Goal: Task Accomplishment & Management: Use online tool/utility

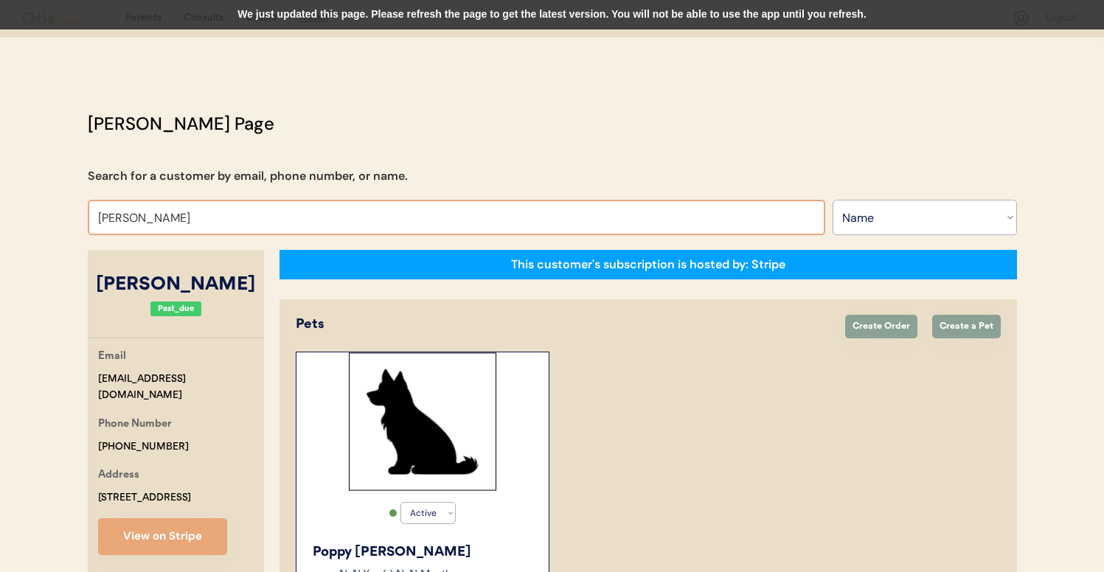
select select ""Name""
select select "true"
click at [299, 232] on input "Rebecca Simmons" at bounding box center [457, 217] width 738 height 35
type input "lauren arm"
type input "lauren armendariz"
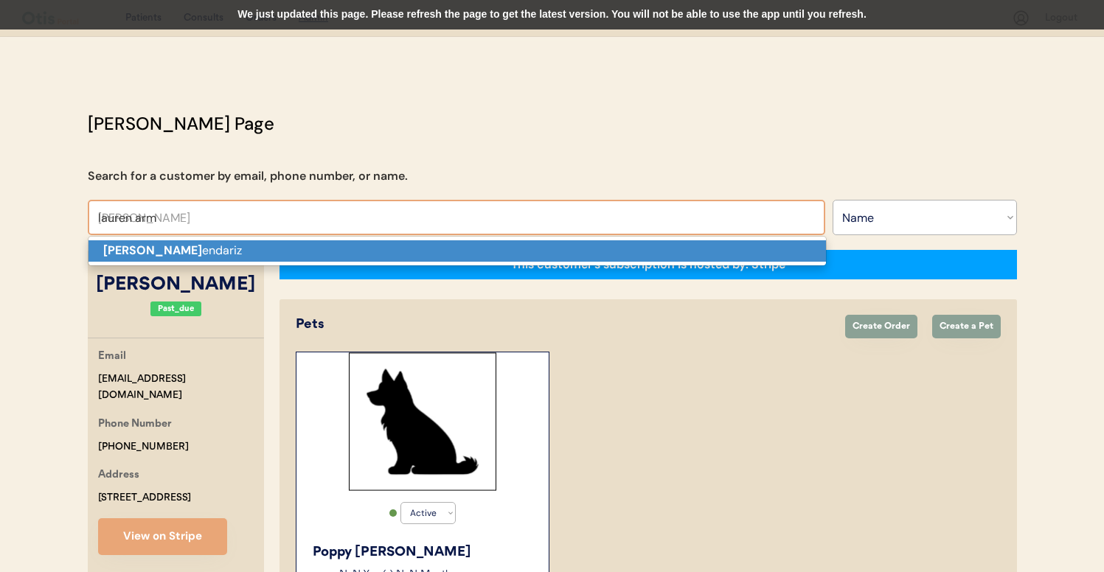
click at [315, 257] on p "Lauren Arm endariz" at bounding box center [458, 250] width 738 height 21
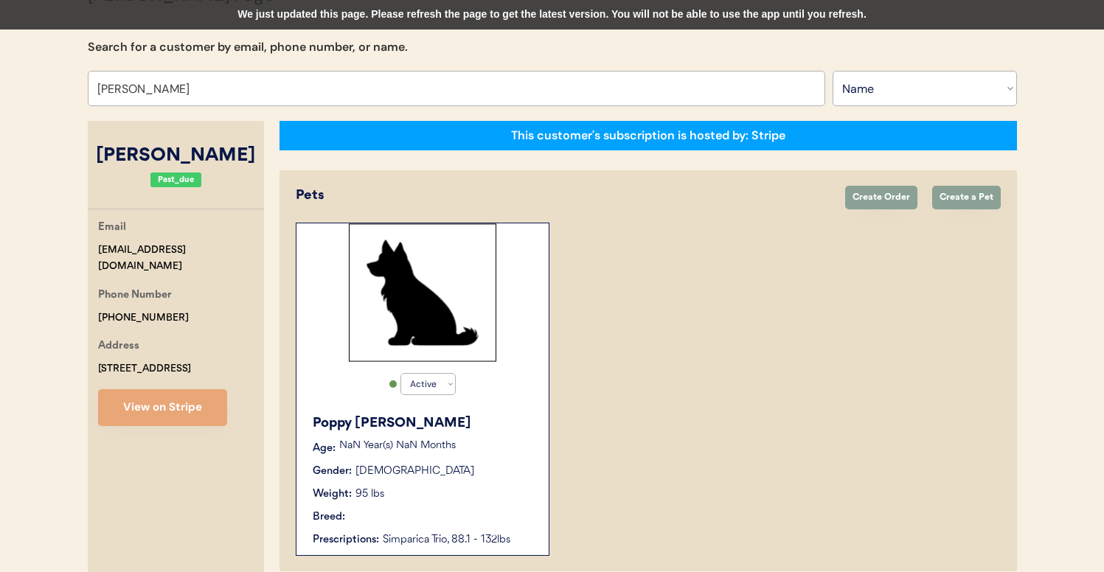
scroll to position [239, 0]
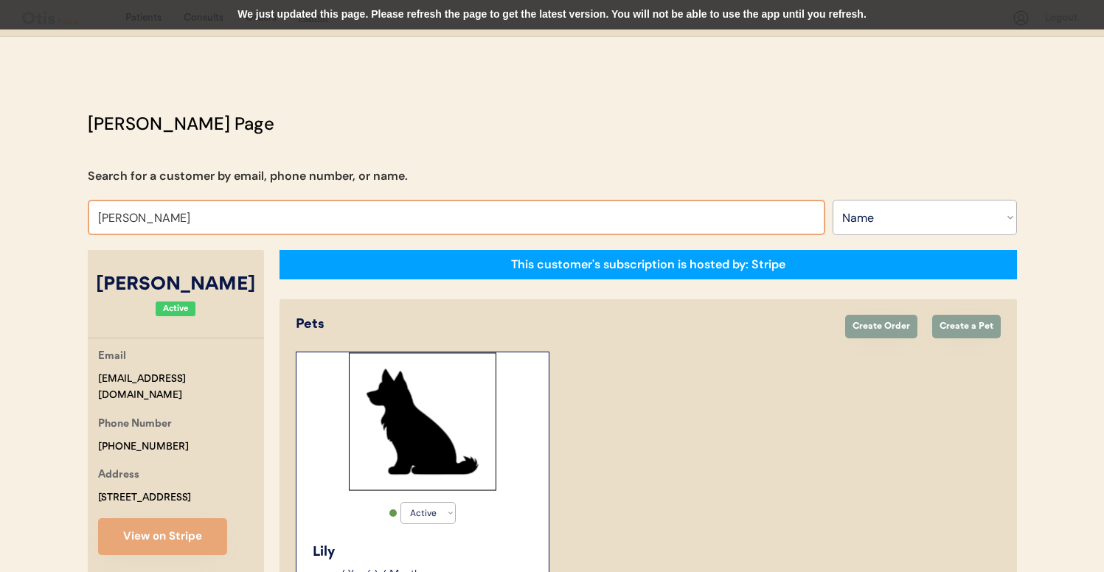
click at [359, 209] on input "Lauren Armendariz" at bounding box center [457, 217] width 738 height 35
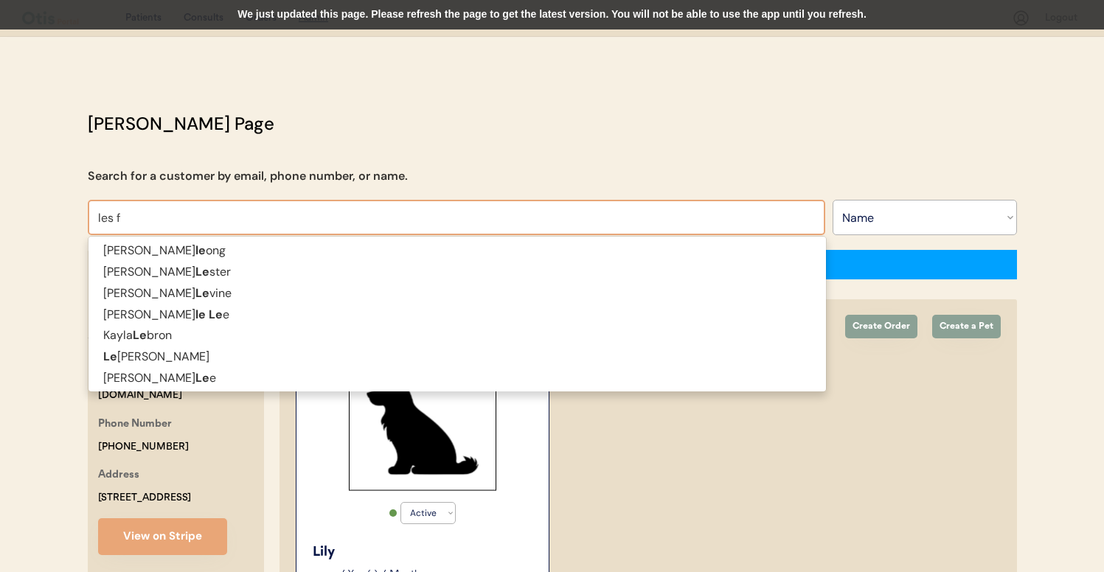
type input "les fi"
type input "les fisher"
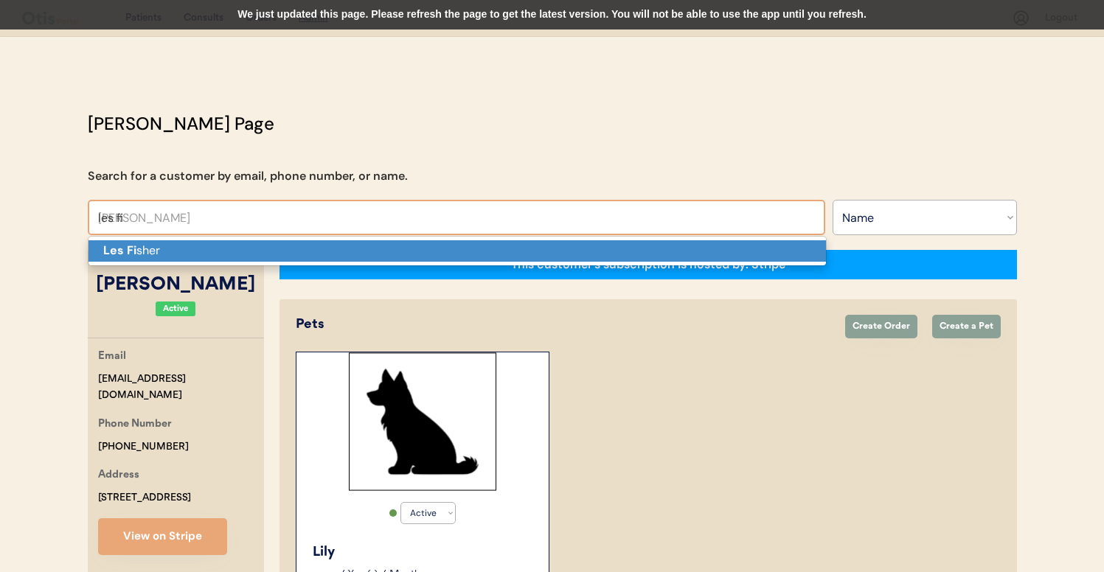
click at [353, 242] on p "Les Fi sher" at bounding box center [458, 250] width 738 height 21
type input "Les Fisher"
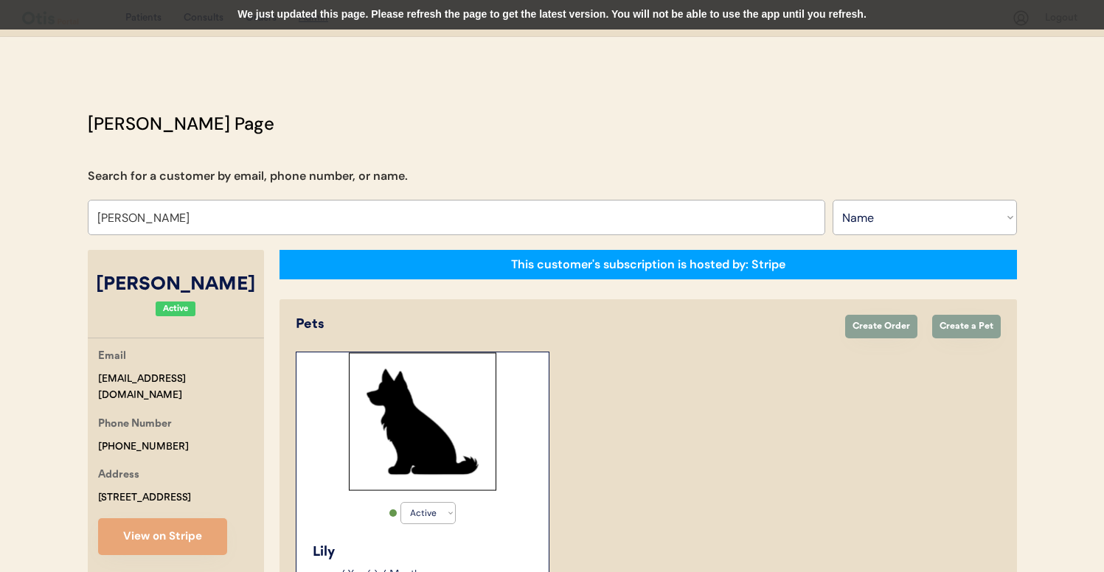
select select "true"
select select "false"
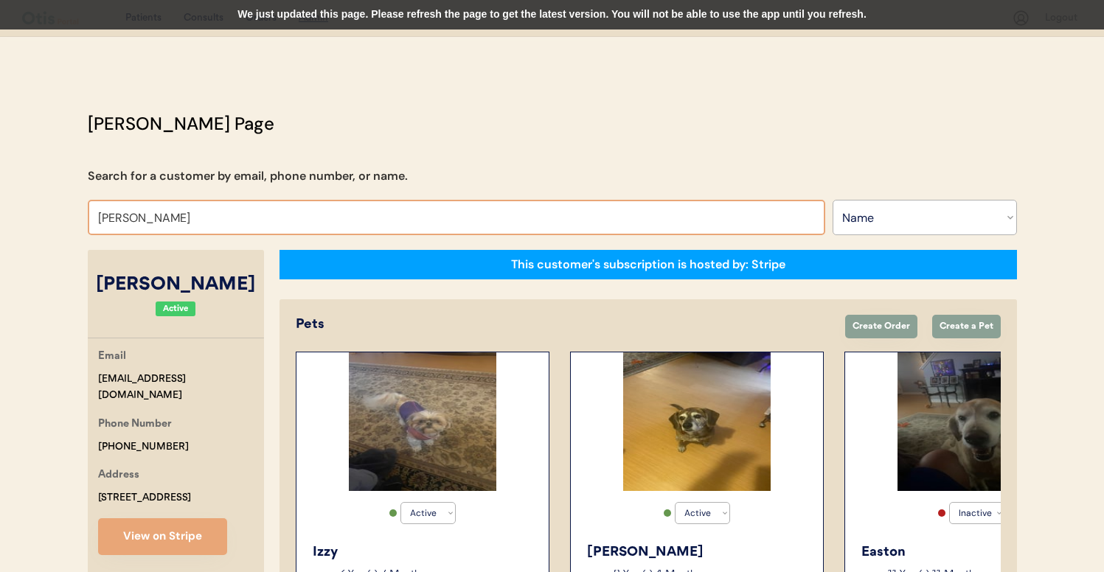
click at [346, 215] on input "Les Fisher" at bounding box center [457, 217] width 738 height 35
type input "maria"
type input "maria Elena Valle"
type input "maria"
type input "maria Elena Valle"
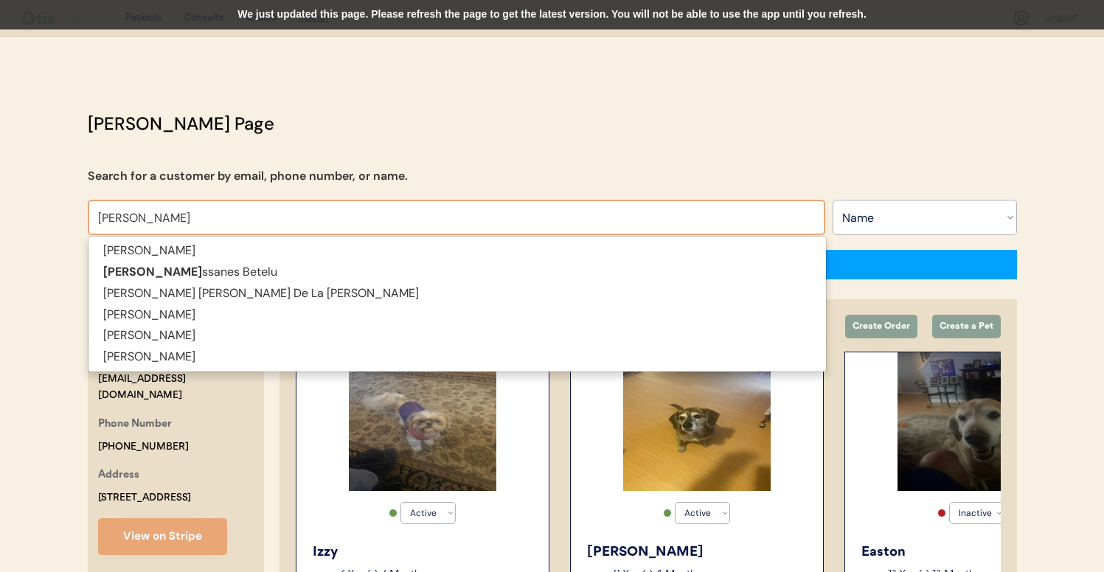
type input "maria mas"
type input "maria massanes Betelu"
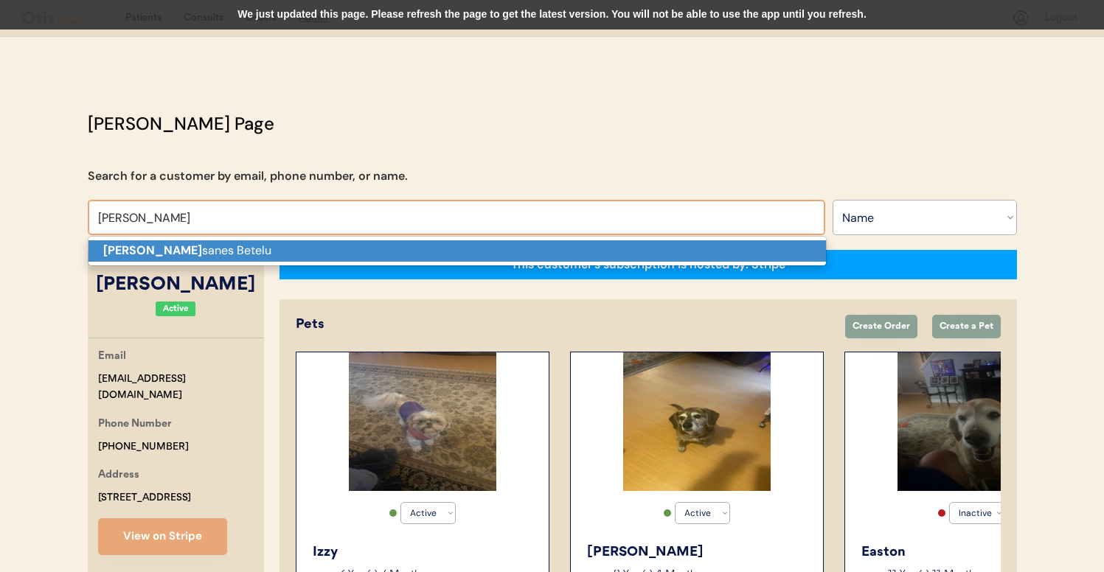
click at [353, 251] on p "Maria Mas sanes Betelu" at bounding box center [458, 250] width 738 height 21
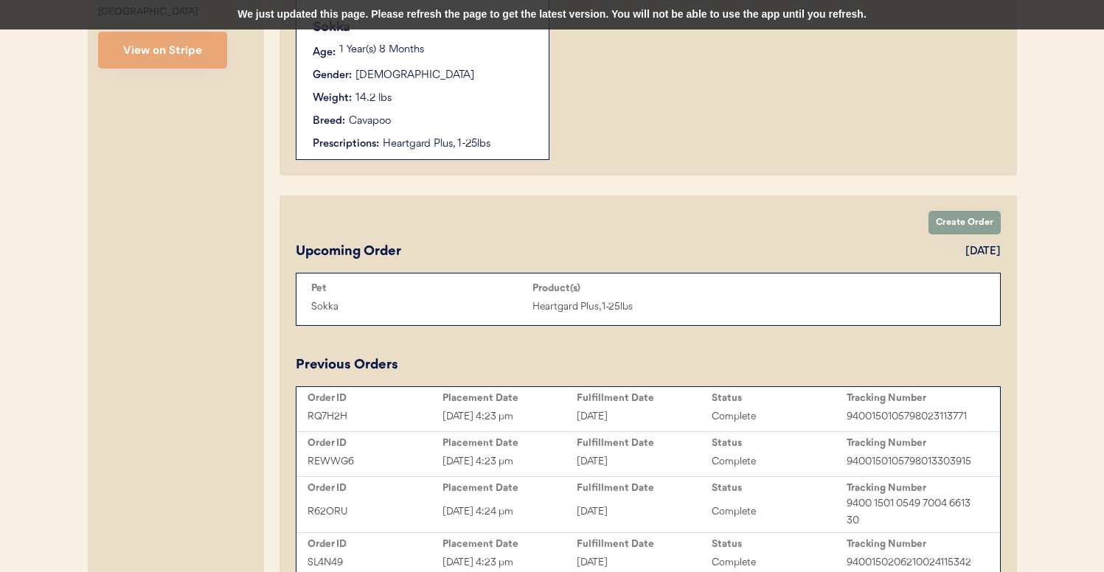
scroll to position [562, 0]
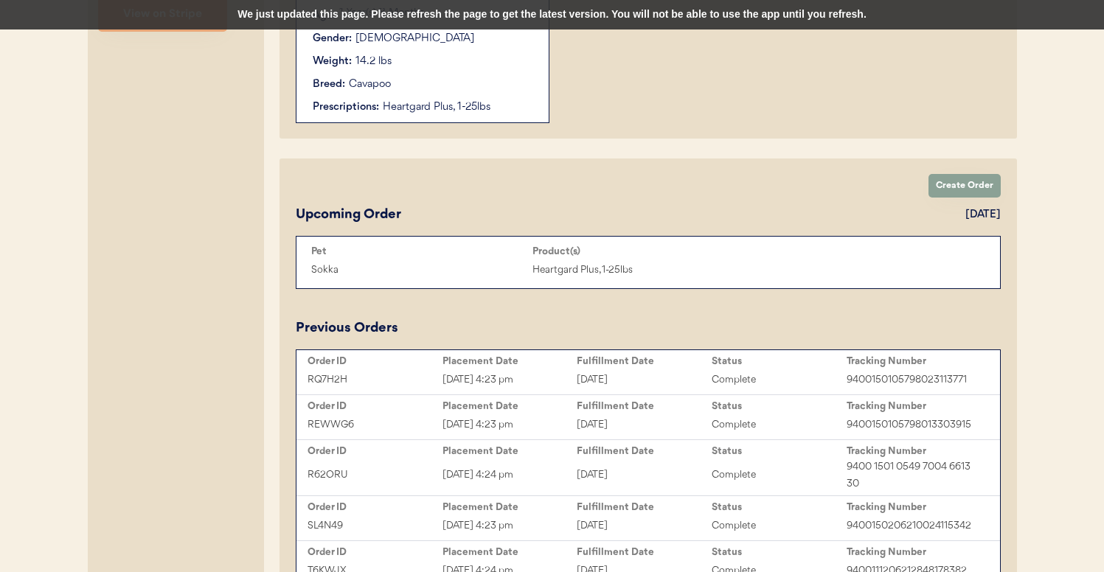
type input "Maria Massanes Betelu"
click at [550, 372] on div "Aug 20, 2025 4:23 pm" at bounding box center [510, 380] width 135 height 17
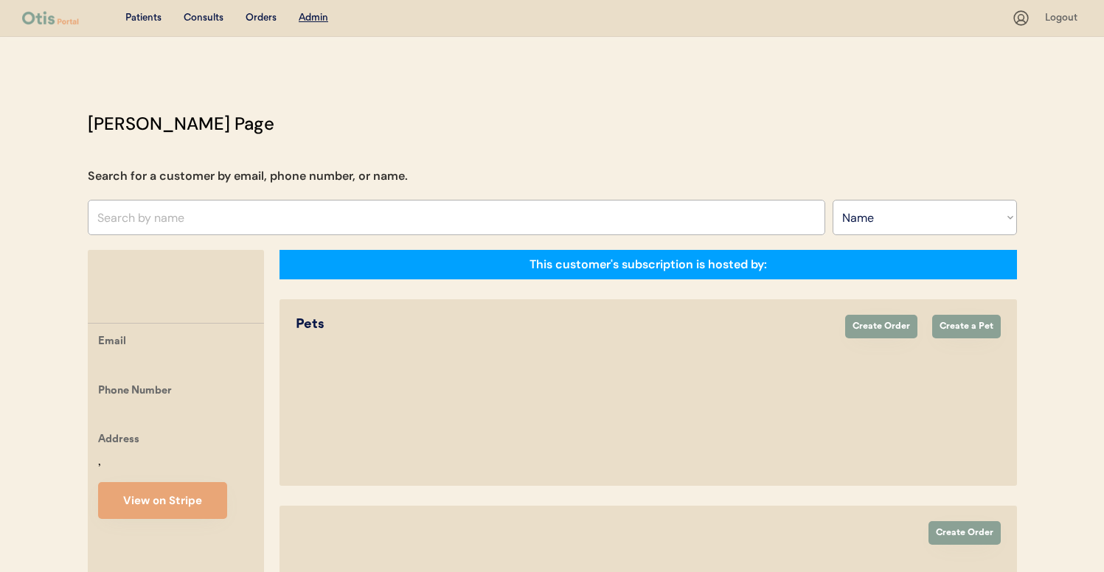
select select ""Name""
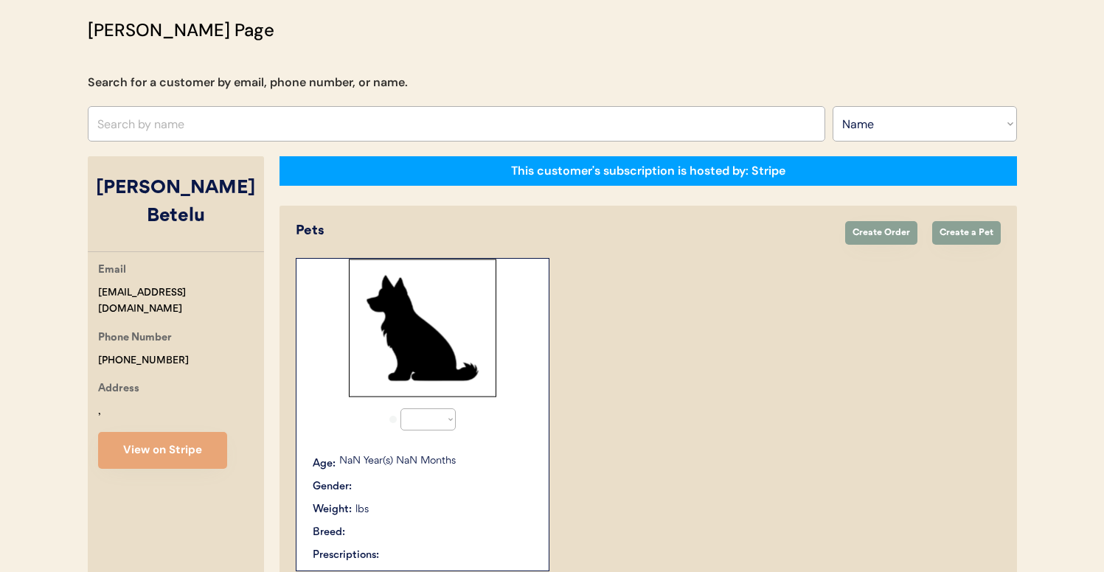
select select "true"
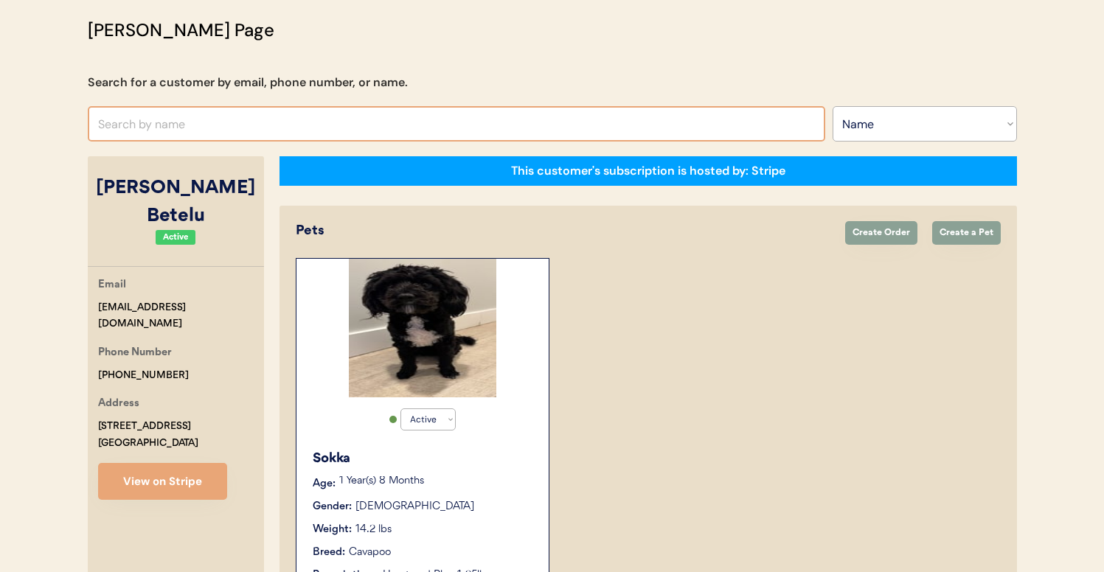
click at [218, 127] on input "text" at bounding box center [457, 123] width 738 height 35
type input "ERIN RATH"
type input "ERIN RATHbone"
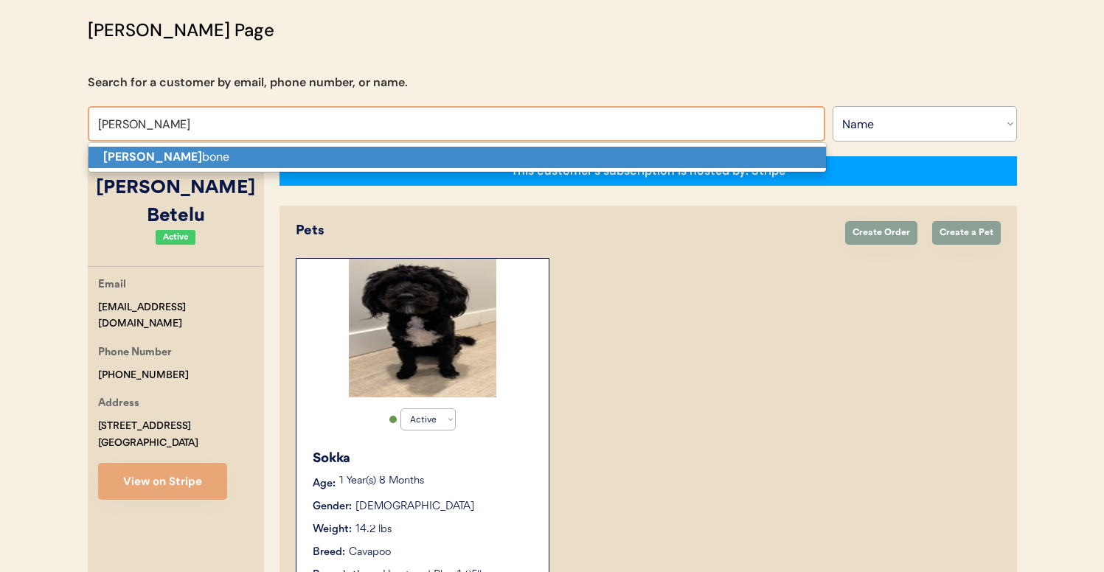
click at [234, 156] on p "Erin Rath bone" at bounding box center [458, 157] width 738 height 21
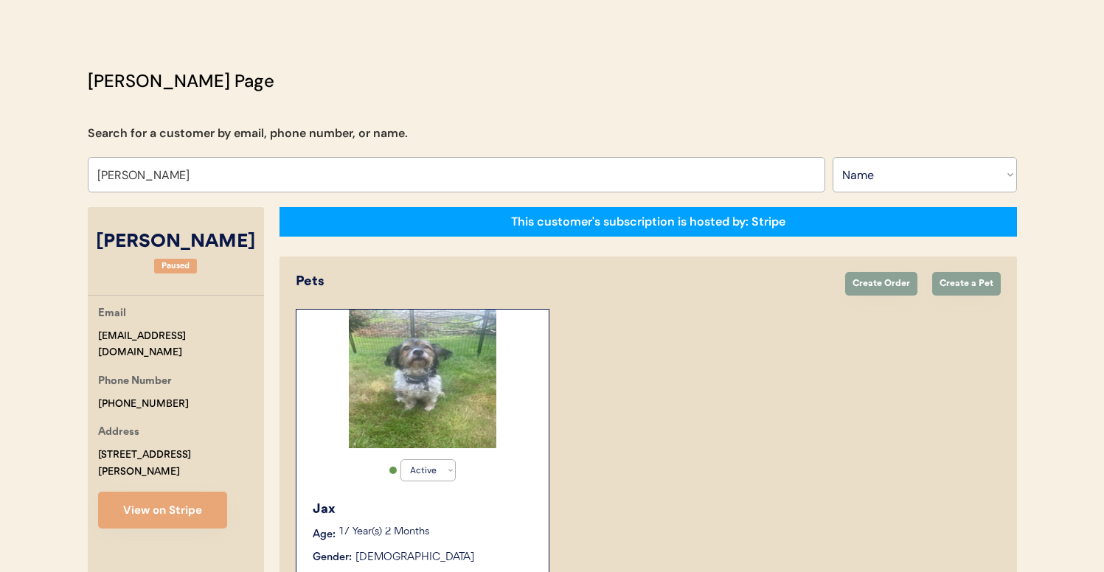
scroll to position [294, 0]
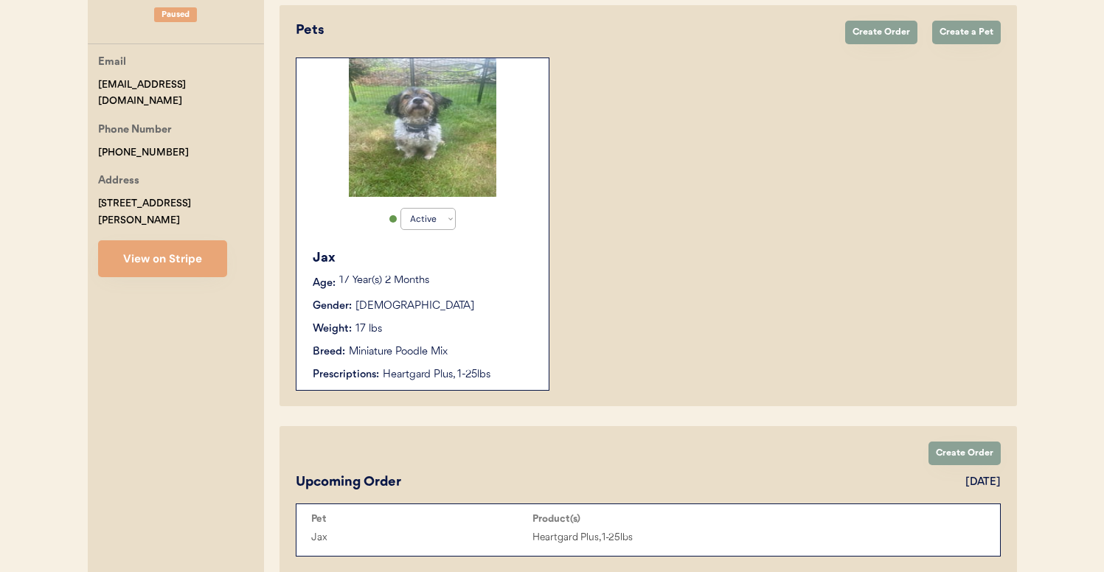
type input "Erin Rathbone"
click at [508, 338] on div "Jax Age: 17 Year(s) 2 Months Gender: Male Weight: 17 lbs Breed: Miniature Poodl…" at bounding box center [423, 315] width 238 height 149
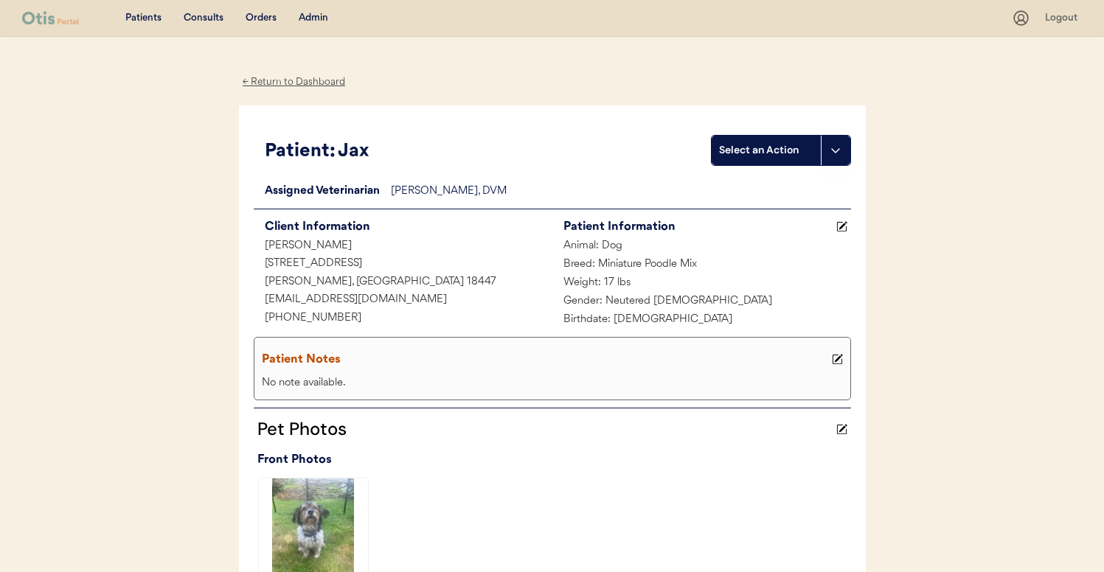
click at [307, 13] on div "Admin" at bounding box center [314, 18] width 30 height 15
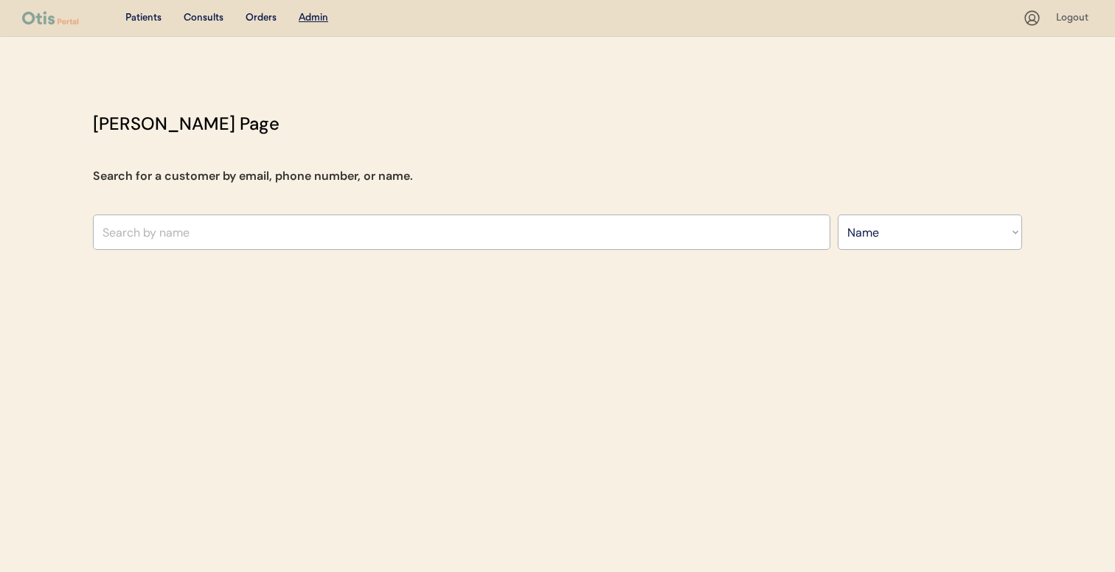
select select ""Name""
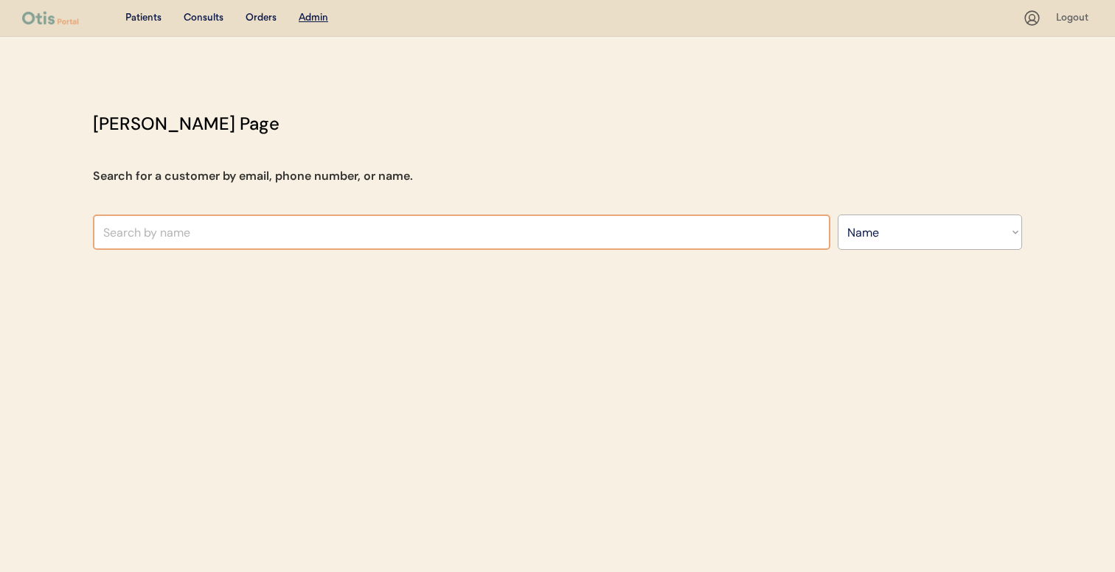
click at [439, 221] on input "text" at bounding box center [462, 232] width 738 height 35
type input "KI"
type input "[PERSON_NAME]"
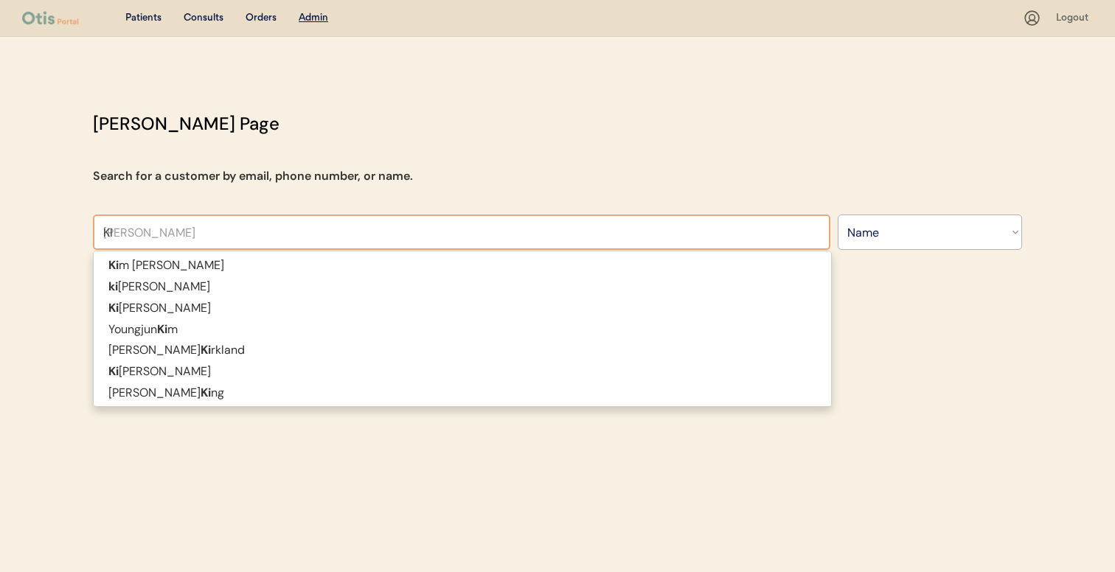
type input "K"
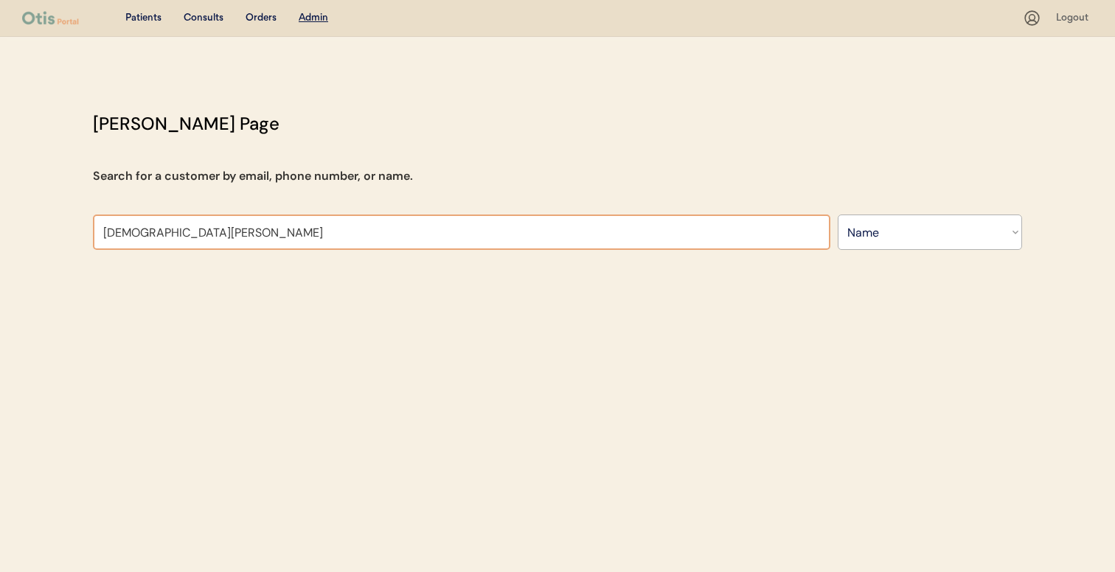
type input "[DEMOGRAPHIC_DATA] FREE"
type input "[DEMOGRAPHIC_DATA][PERSON_NAME]"
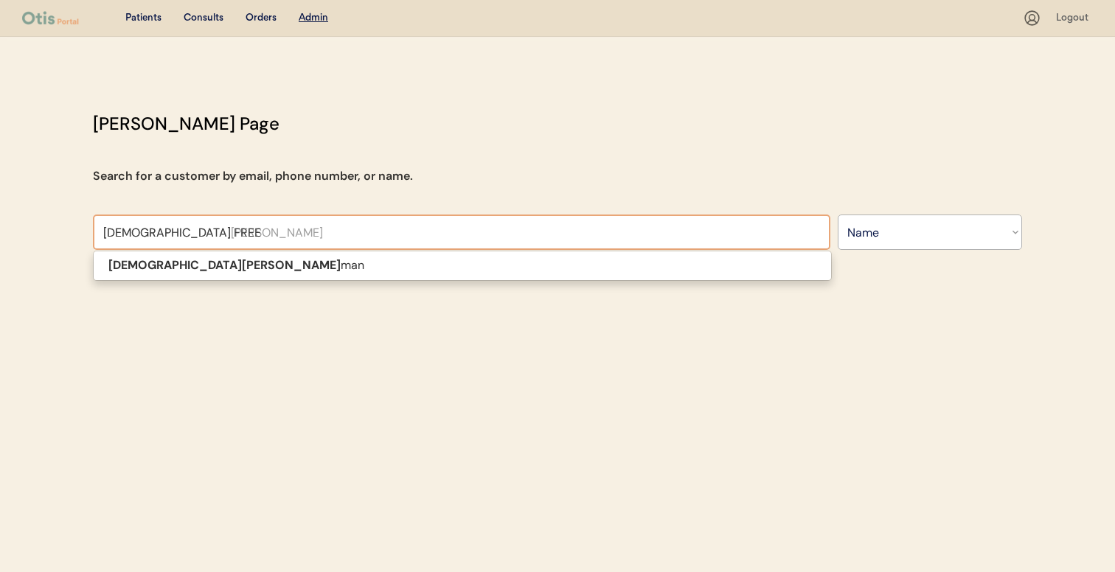
click at [421, 263] on p "[DEMOGRAPHIC_DATA] Free man" at bounding box center [463, 265] width 738 height 21
type input "[DEMOGRAPHIC_DATA][PERSON_NAME]"
click at [423, 273] on div "Patients Consults Orders Admin Logout [PERSON_NAME] Admin Page Search for a cus…" at bounding box center [557, 286] width 1115 height 572
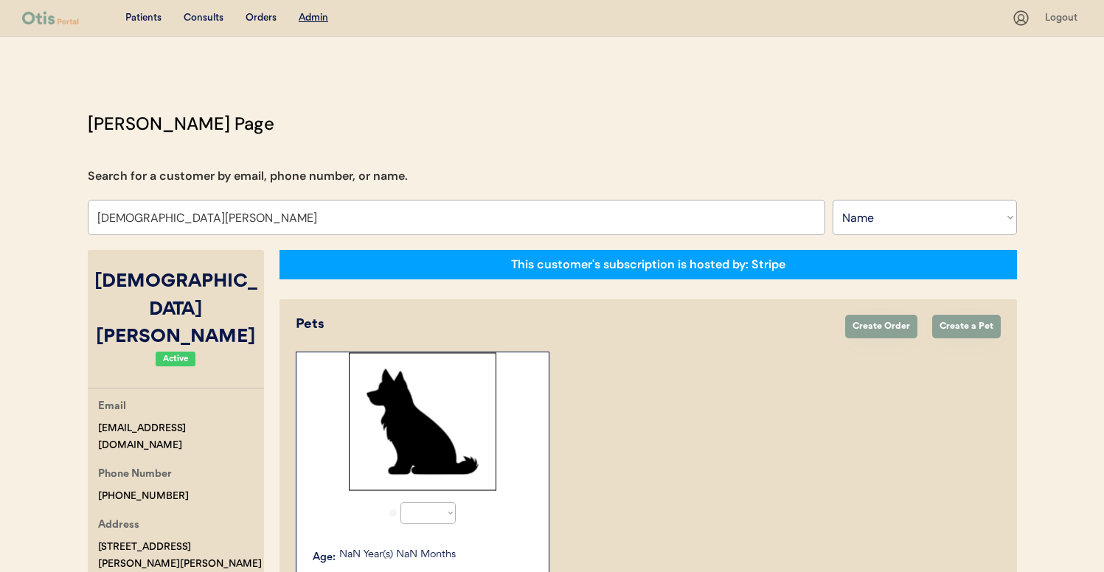
select select "true"
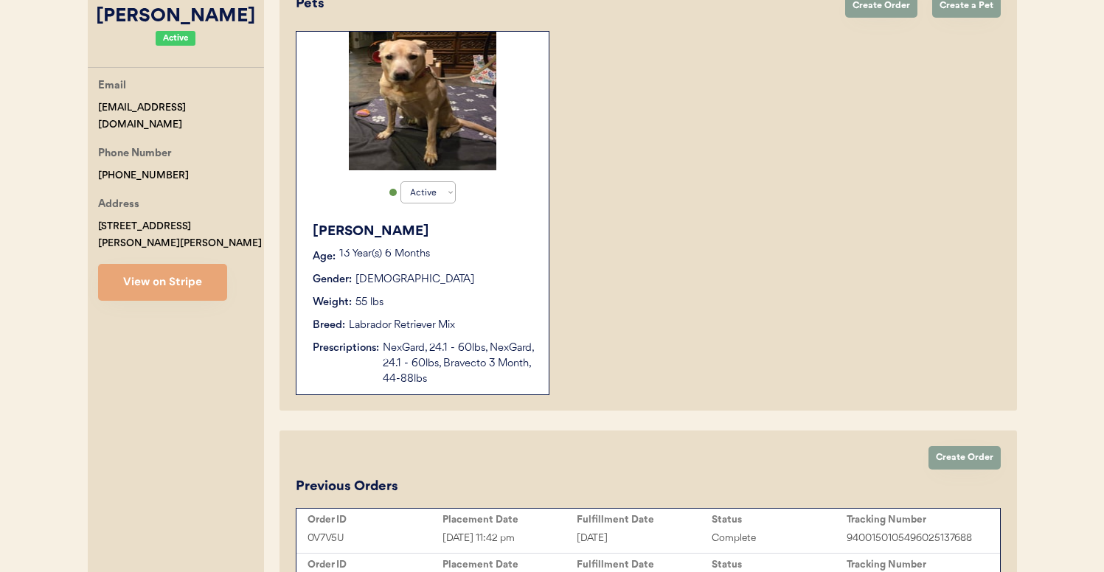
scroll to position [316, 0]
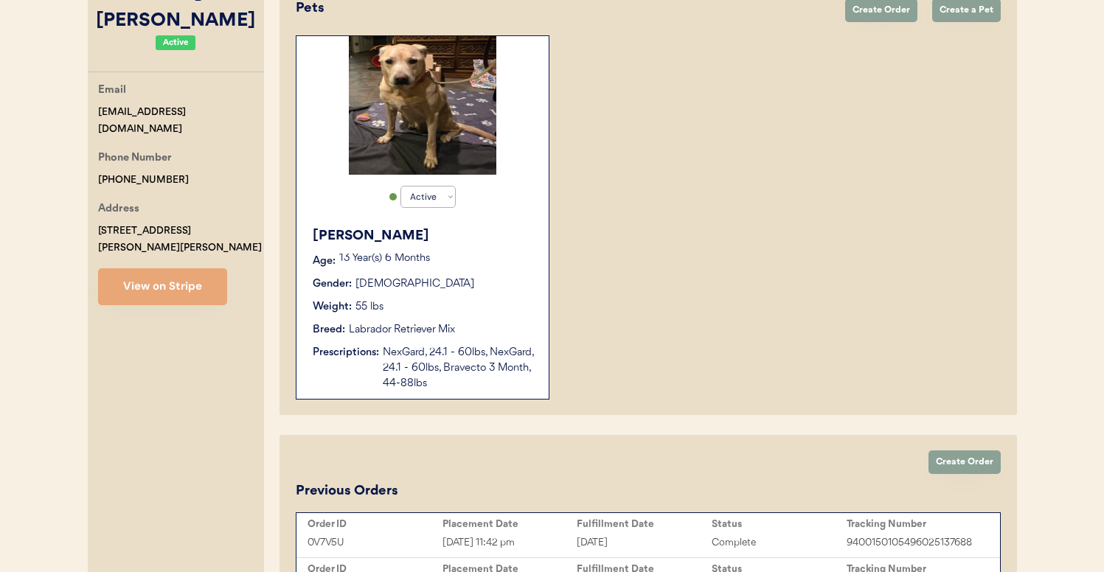
click at [476, 328] on div "Breed: Labrador Retriever Mix" at bounding box center [423, 329] width 221 height 15
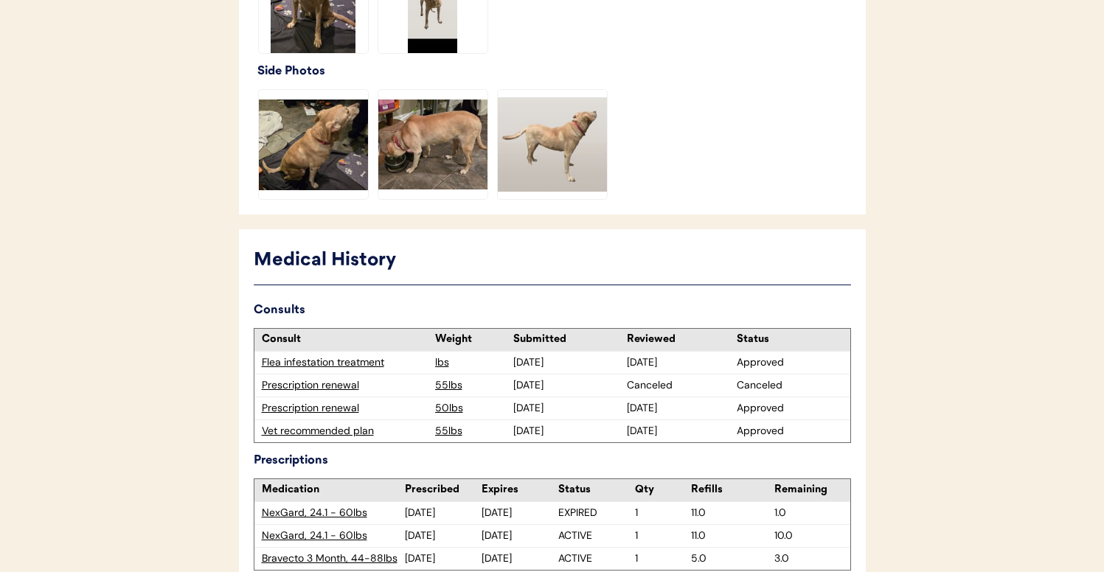
scroll to position [603, 0]
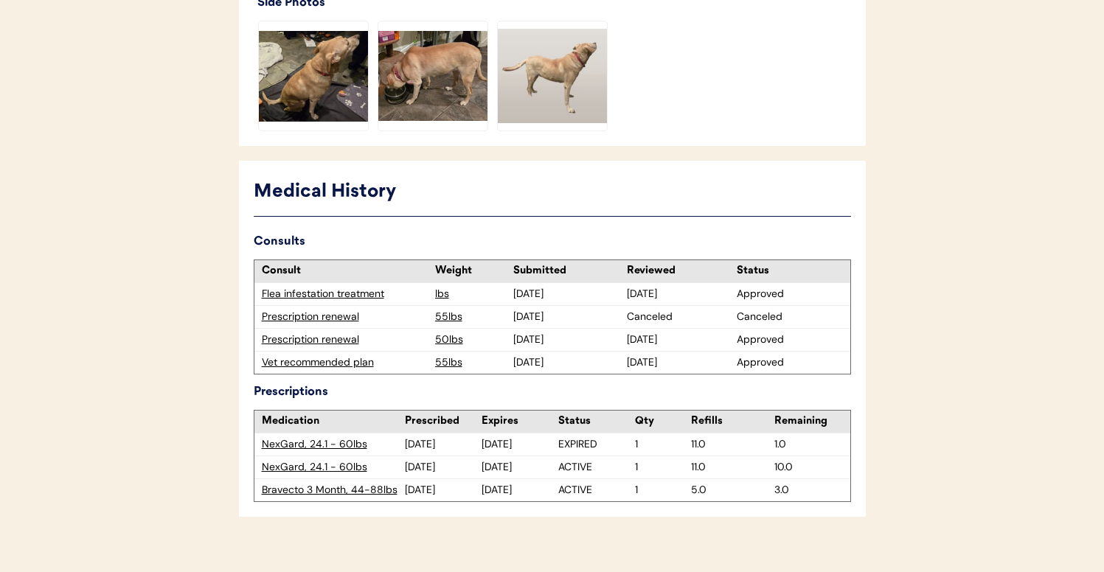
click at [366, 493] on div "Bravecto 3 Month, 44-88lbs" at bounding box center [333, 490] width 143 height 15
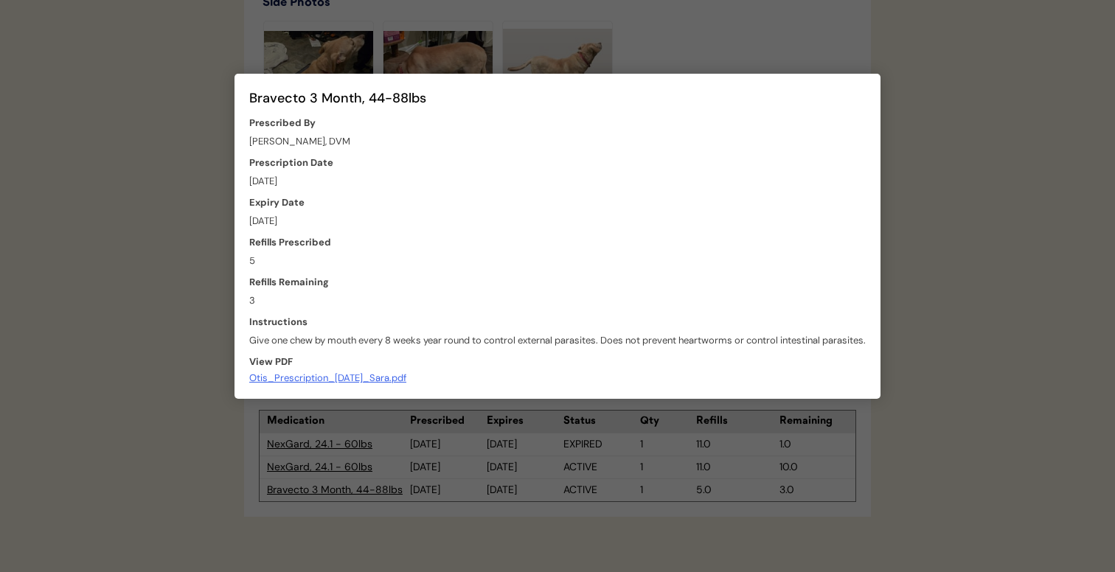
click at [538, 502] on div at bounding box center [557, 286] width 1115 height 572
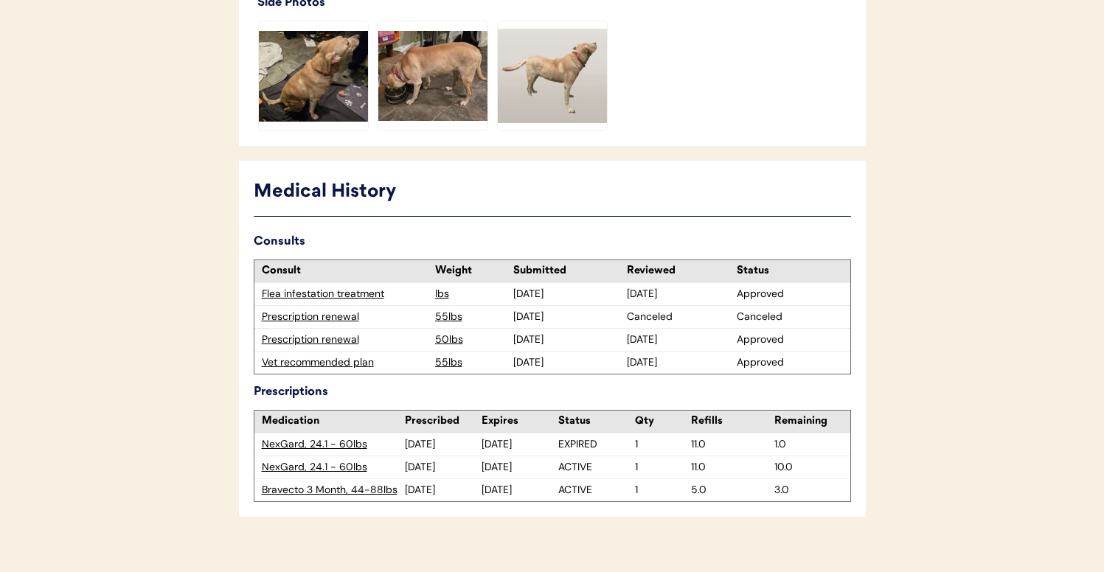
scroll to position [0, 0]
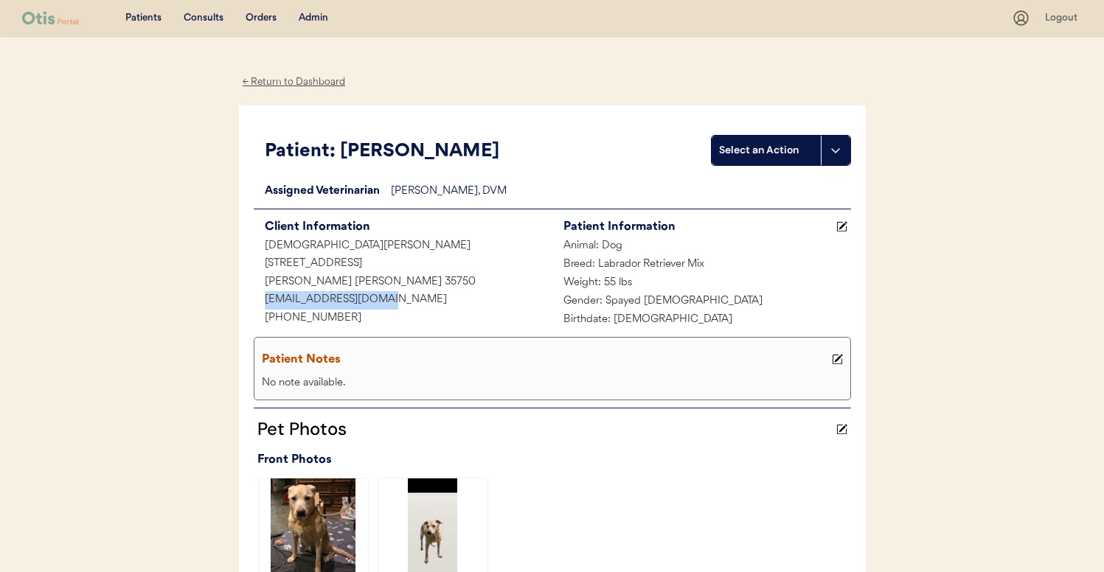
drag, startPoint x: 404, startPoint y: 303, endPoint x: 249, endPoint y: 294, distance: 155.9
click at [249, 294] on div "Patient: [PERSON_NAME] Select an Action Loading... Assigned Veterinarian [PERSO…" at bounding box center [552, 427] width 627 height 645
copy div "[EMAIL_ADDRESS][DOMAIN_NAME]"
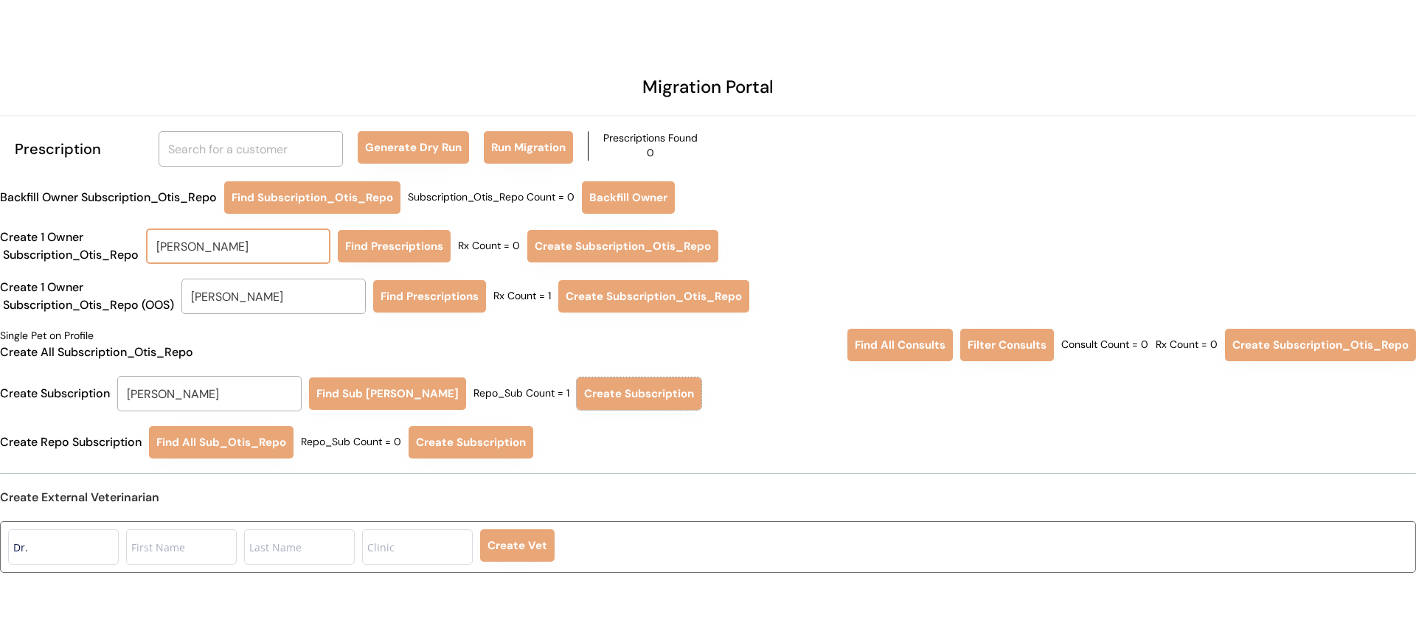
click at [277, 252] on input "[PERSON_NAME]" at bounding box center [238, 246] width 184 height 35
click at [288, 283] on p "[PERSON_NAME]" at bounding box center [241, 279] width 184 height 21
type input "[PERSON_NAME]"
click at [379, 254] on button "Find Prescriptions" at bounding box center [394, 246] width 113 height 32
click at [332, 311] on input "[PERSON_NAME]" at bounding box center [273, 296] width 184 height 35
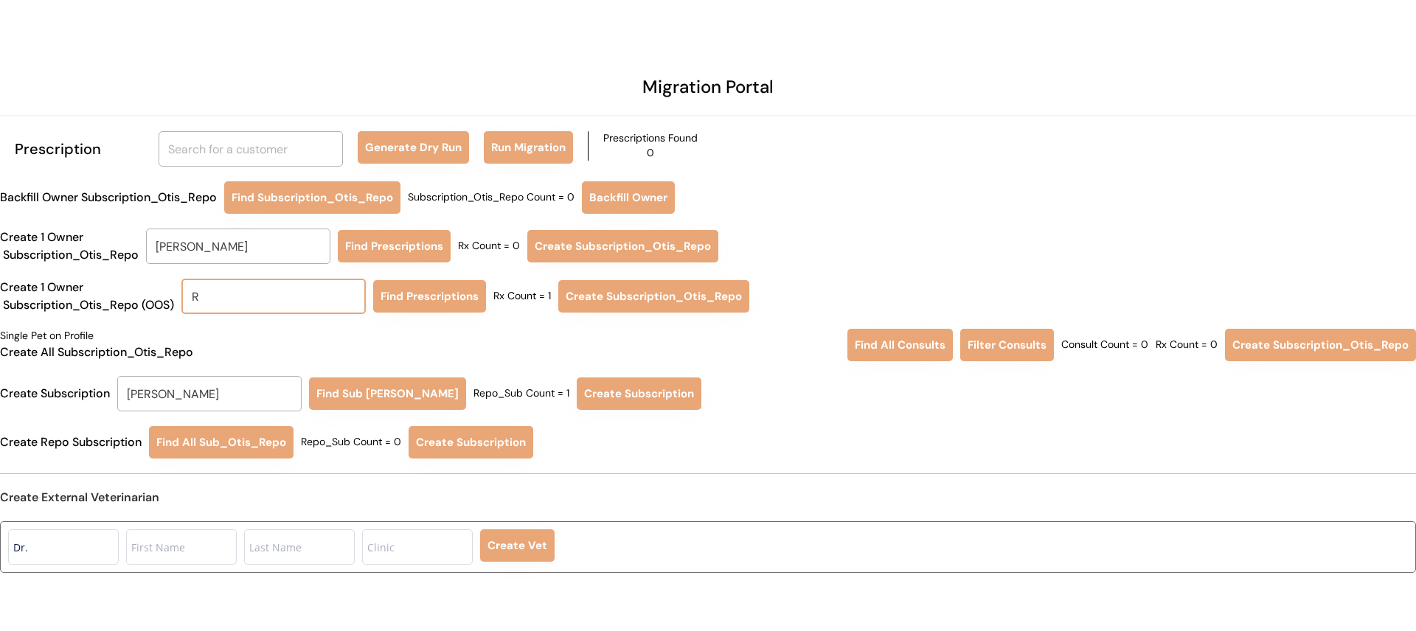
type input "RI"
type input "[PERSON_NAME]"
type input "RIC"
type input "[PERSON_NAME]"
type input "RICH"
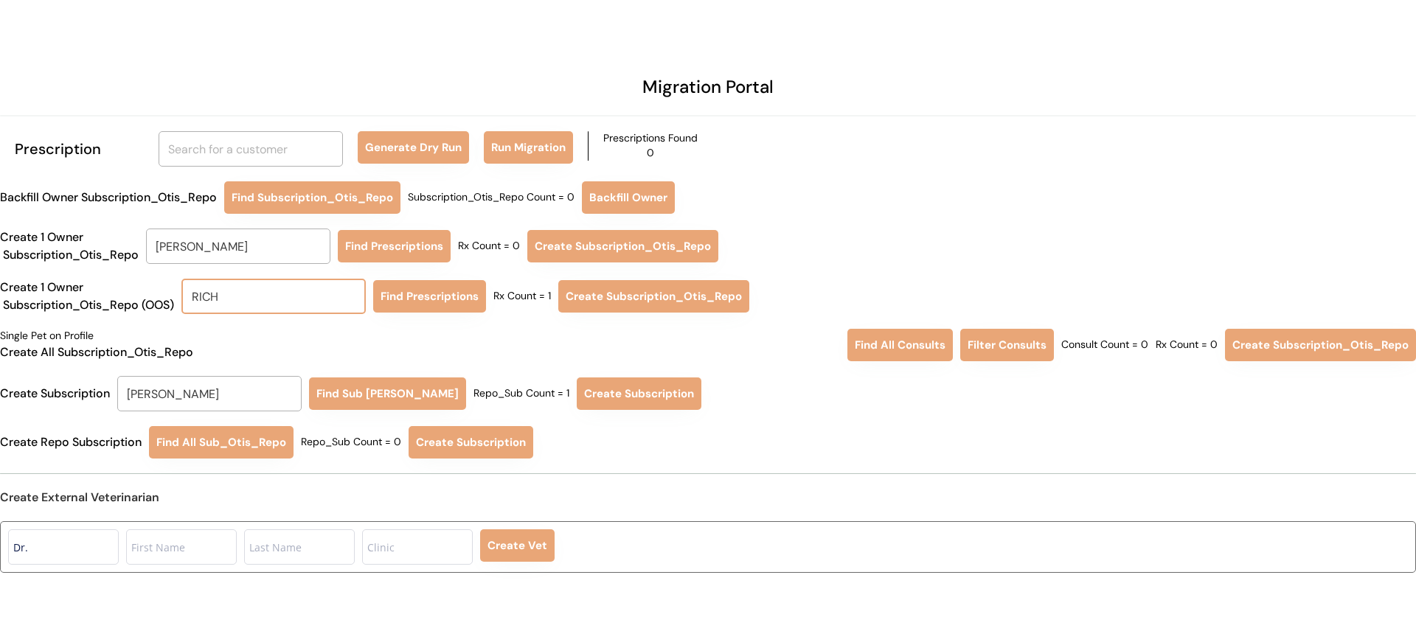
type input "[PERSON_NAME]"
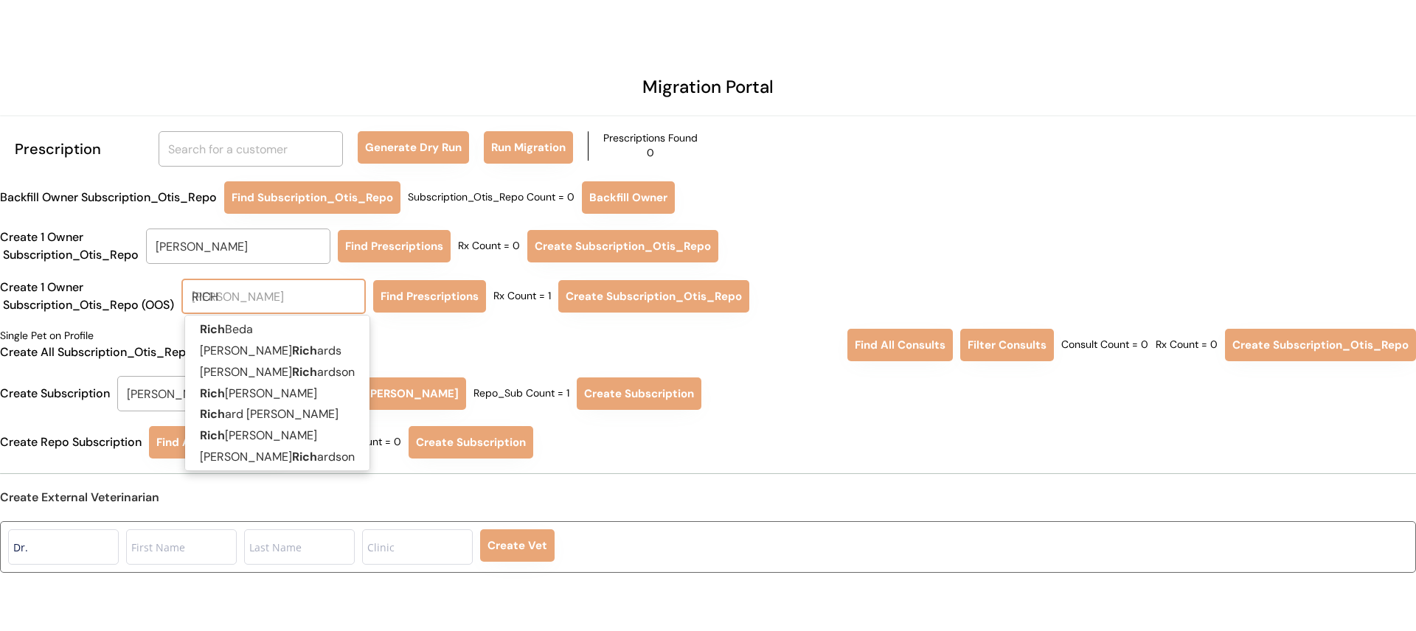
type input "RICH"
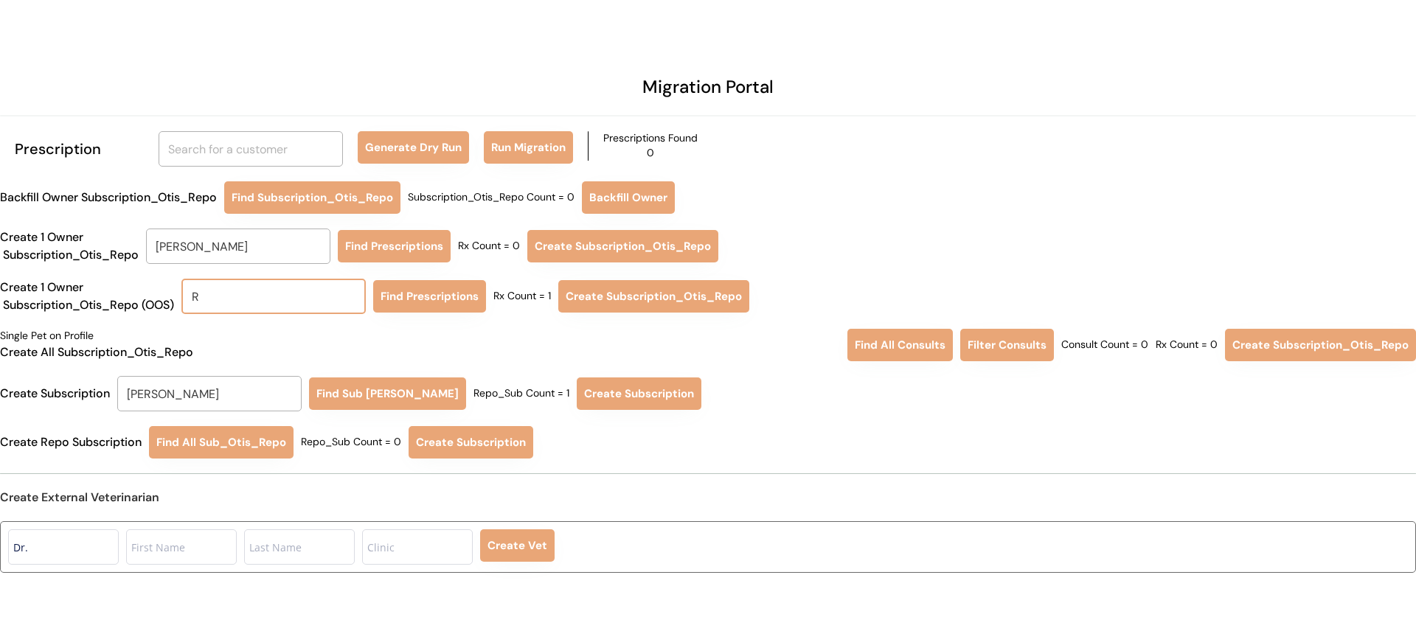
type input "RI"
type input "RIch Beda"
type input "RIC"
type input "RICh Beda"
type input "RICH"
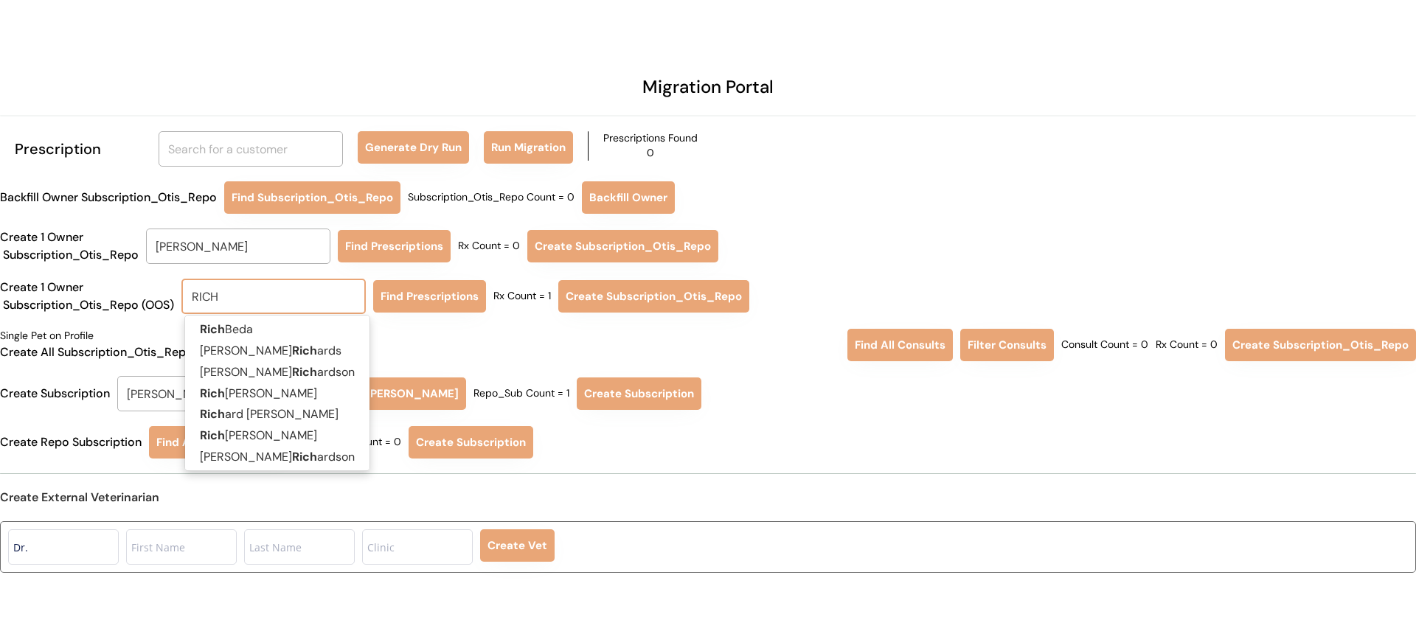
type input "RICH Beda"
type input "RICH B"
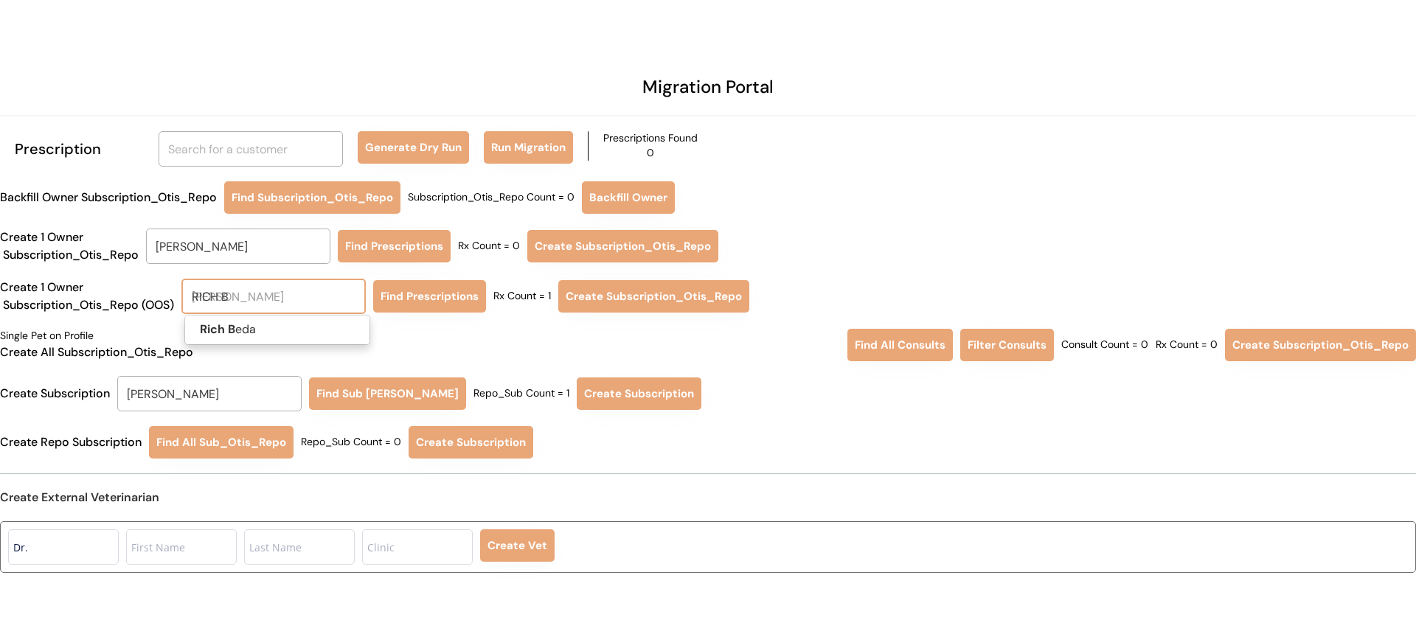
type input "RICH BE"
type input "RICH BEda"
type input "RICH BED"
type input "RICH BEDa"
click at [330, 337] on p "Rich Beda" at bounding box center [277, 329] width 184 height 21
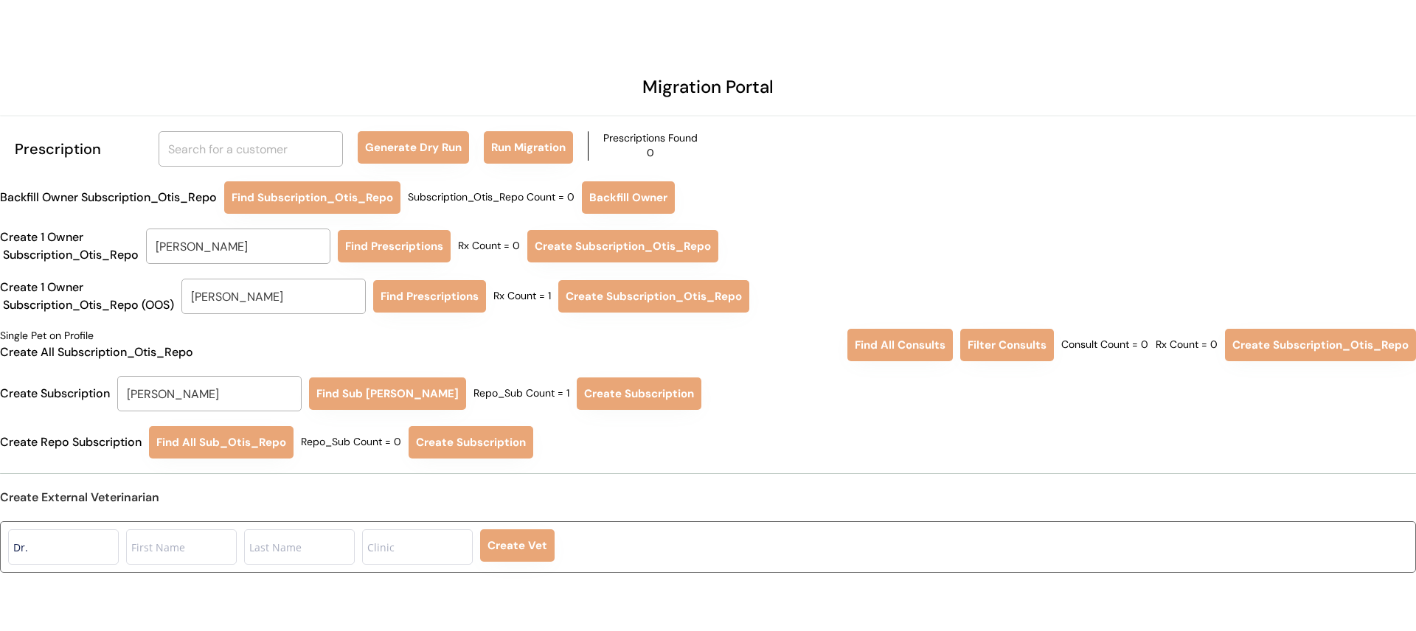
type input "Rich Beda"
click at [422, 305] on button "Find Prescriptions" at bounding box center [429, 296] width 113 height 32
click at [633, 308] on button "Create Subscription_Otis_Repo" at bounding box center [657, 296] width 191 height 32
click at [232, 402] on input "Rebecca Simmons" at bounding box center [209, 393] width 184 height 35
type input "RICH"
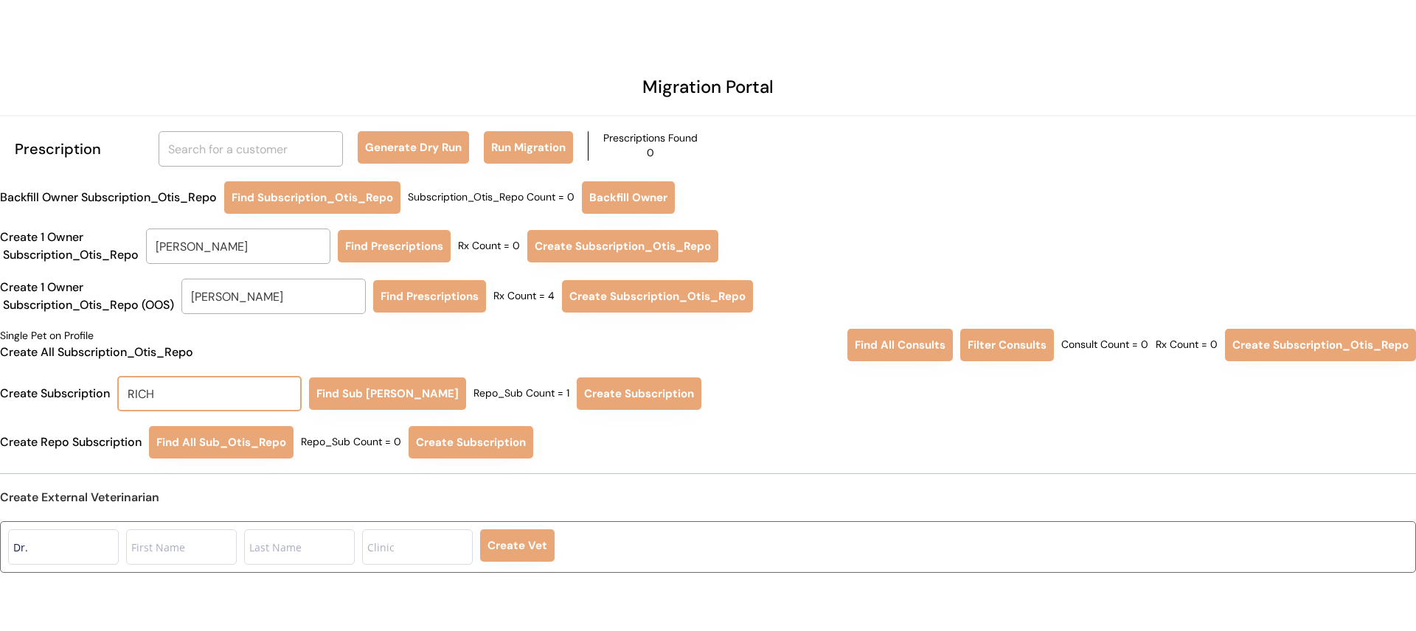
type input "RICH Beda"
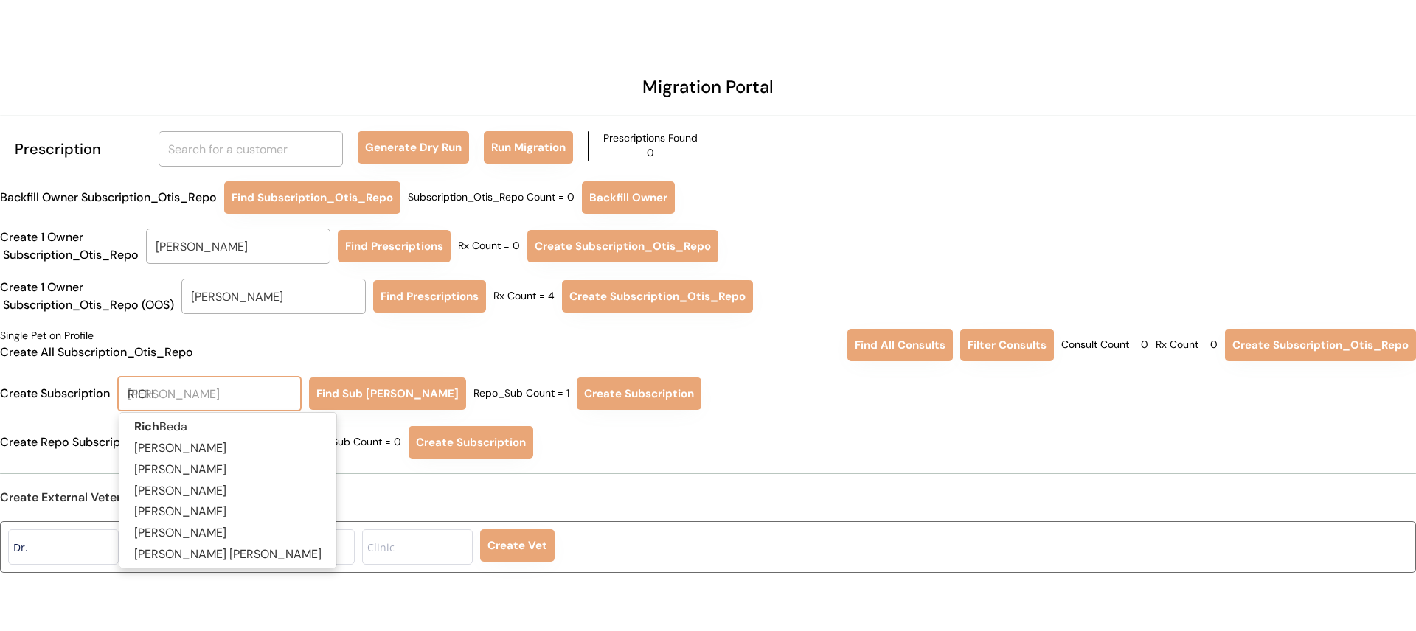
type input "RICH B"
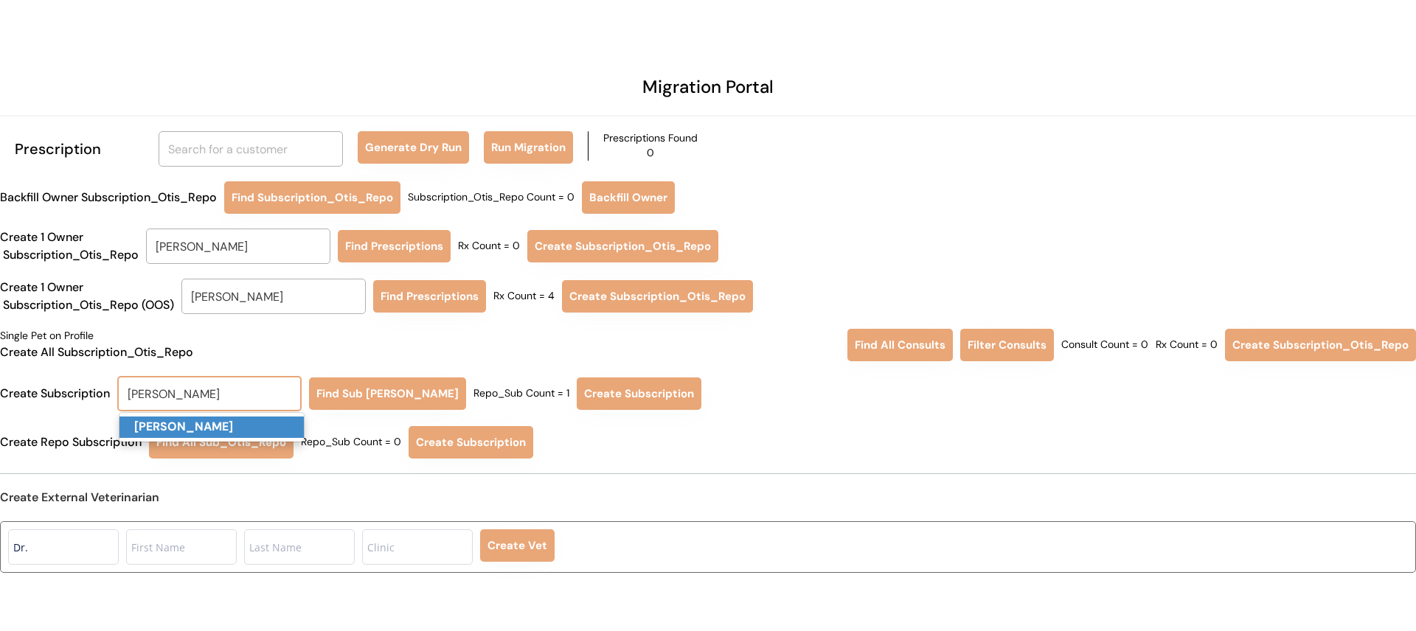
click at [206, 425] on p "Rich Beda" at bounding box center [211, 427] width 184 height 21
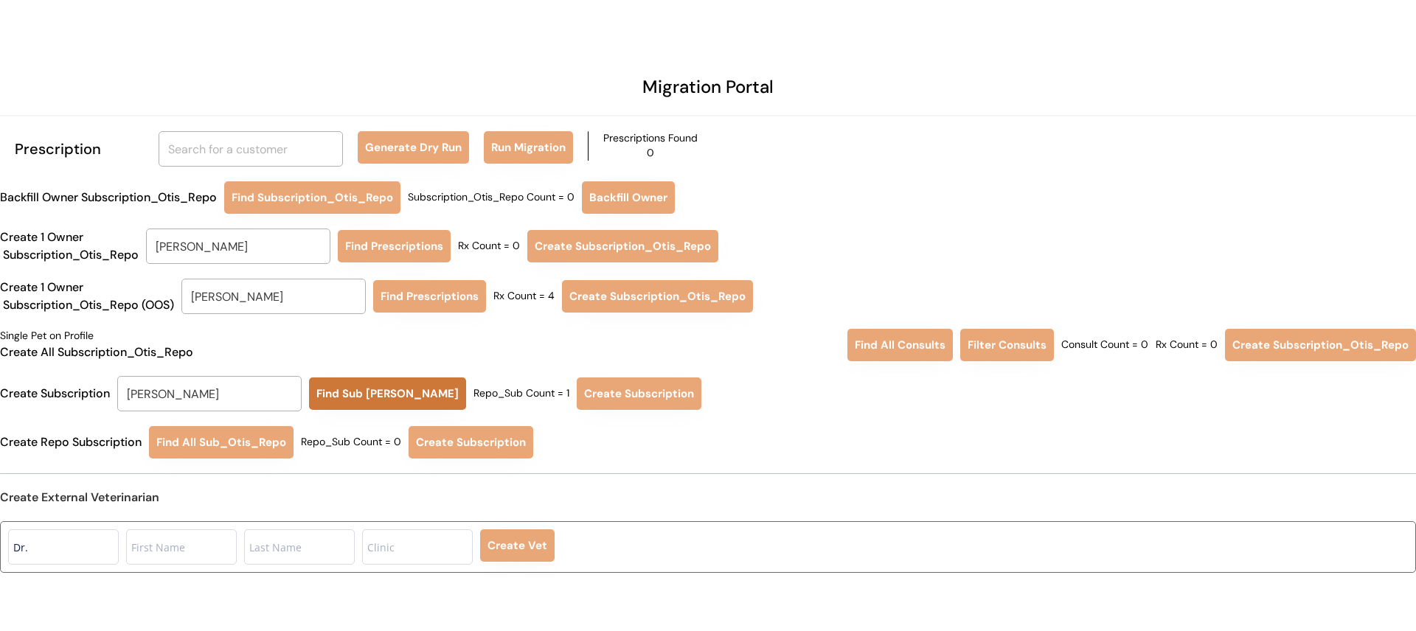
type input "Rich Beda"
click at [361, 391] on button "Find Sub Otis Repo" at bounding box center [387, 394] width 157 height 32
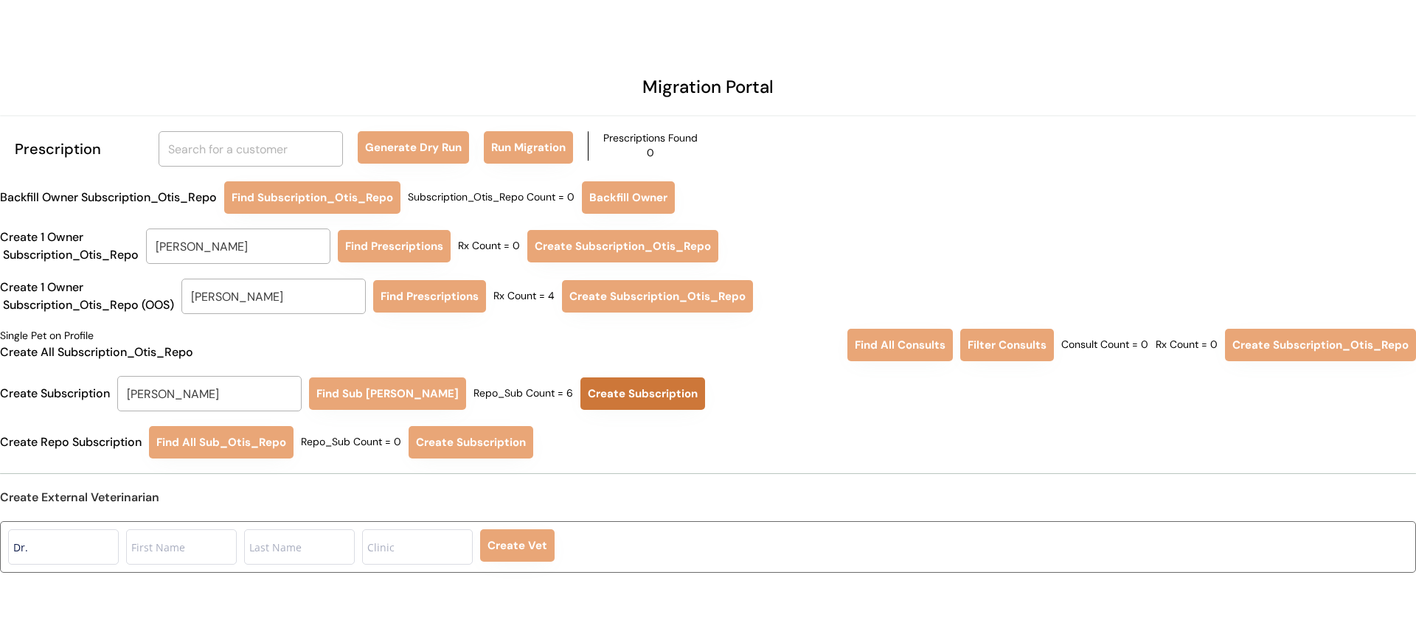
click at [597, 395] on button "Create Subscription" at bounding box center [642, 394] width 125 height 32
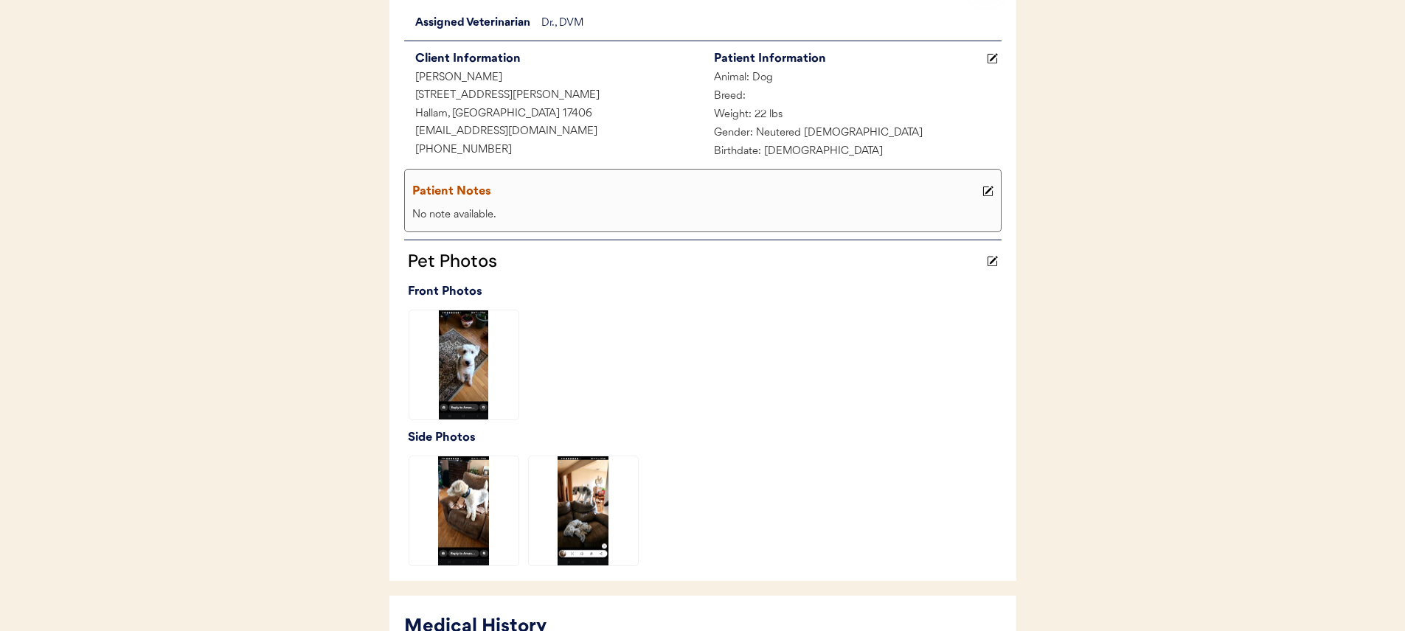
scroll to position [546, 0]
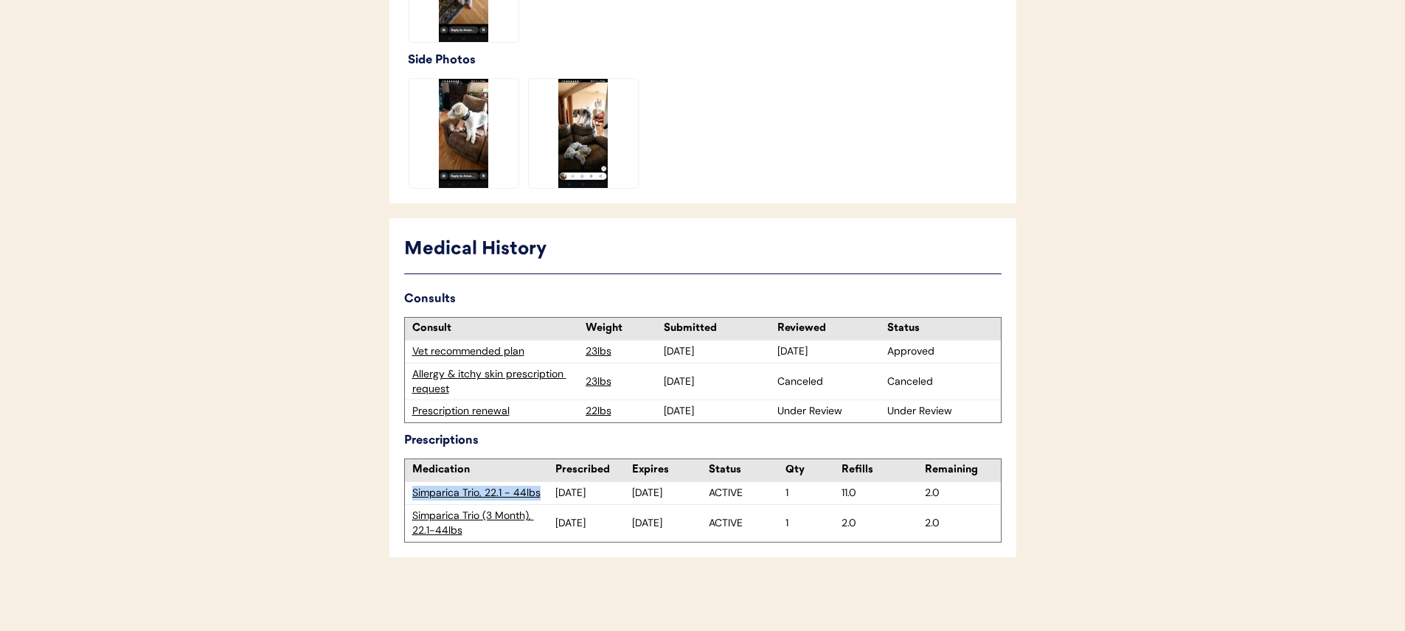
drag, startPoint x: 408, startPoint y: 491, endPoint x: 547, endPoint y: 491, distance: 139.4
click at [547, 491] on div "Simparica Trio, 22.1 - 44lbs" at bounding box center [480, 493] width 150 height 22
copy div "Simparica Trio, 22.1 - 44lbs"
click at [298, 356] on div "Patients Consults Orders Admin Logout ← Return to Dashboard Patient: Teddy Sele…" at bounding box center [702, 42] width 1405 height 1177
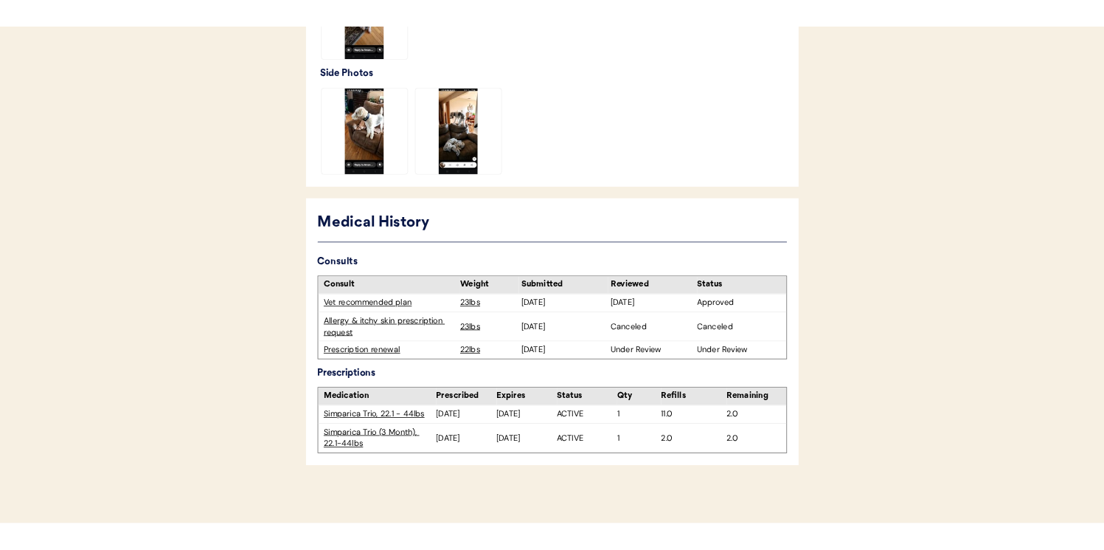
scroll to position [545, 0]
